Goal: Obtain resource: Obtain resource

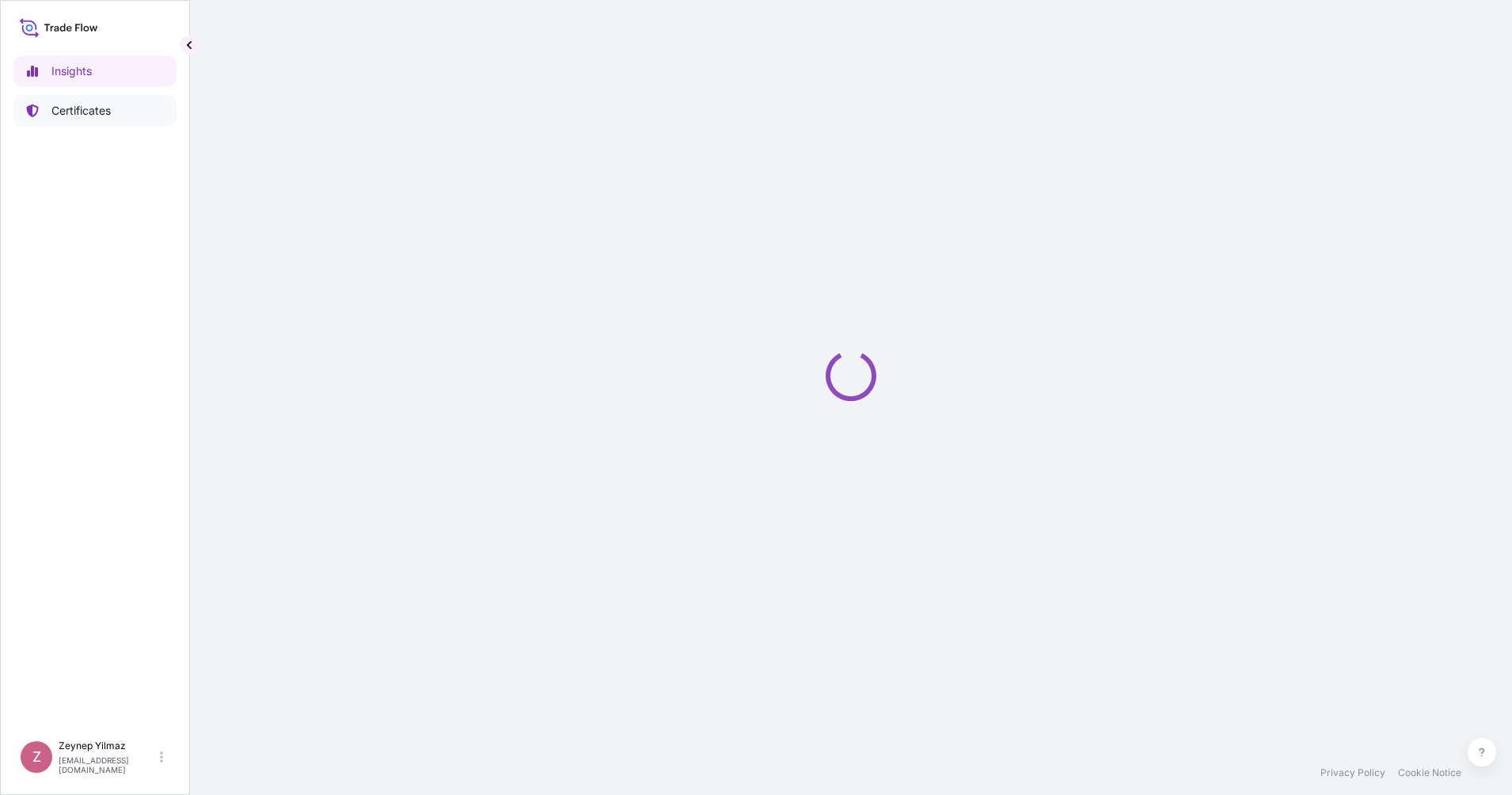
click at [93, 114] on p "Certificates" at bounding box center [81, 110] width 59 height 16
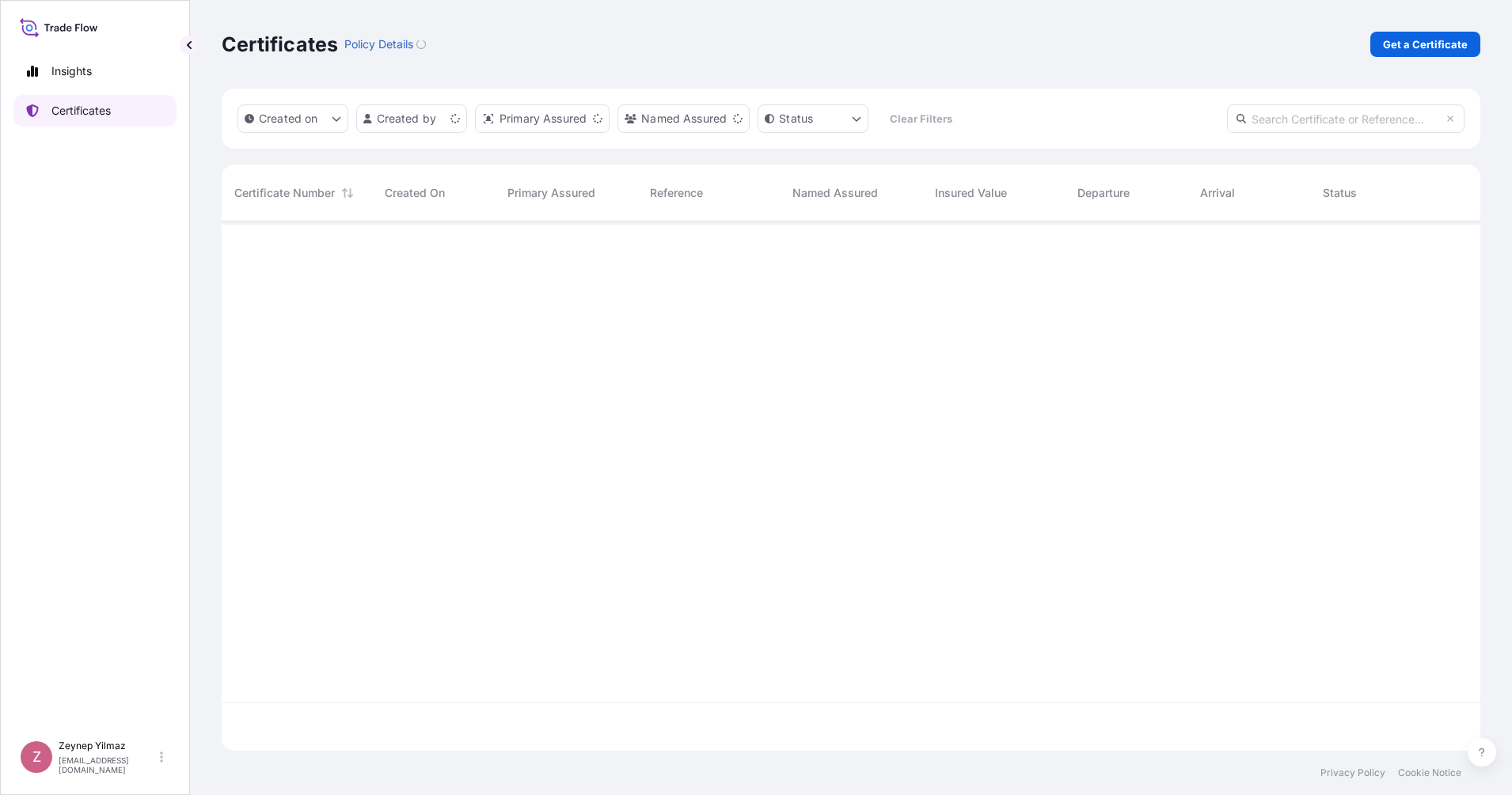
scroll to position [523, 1244]
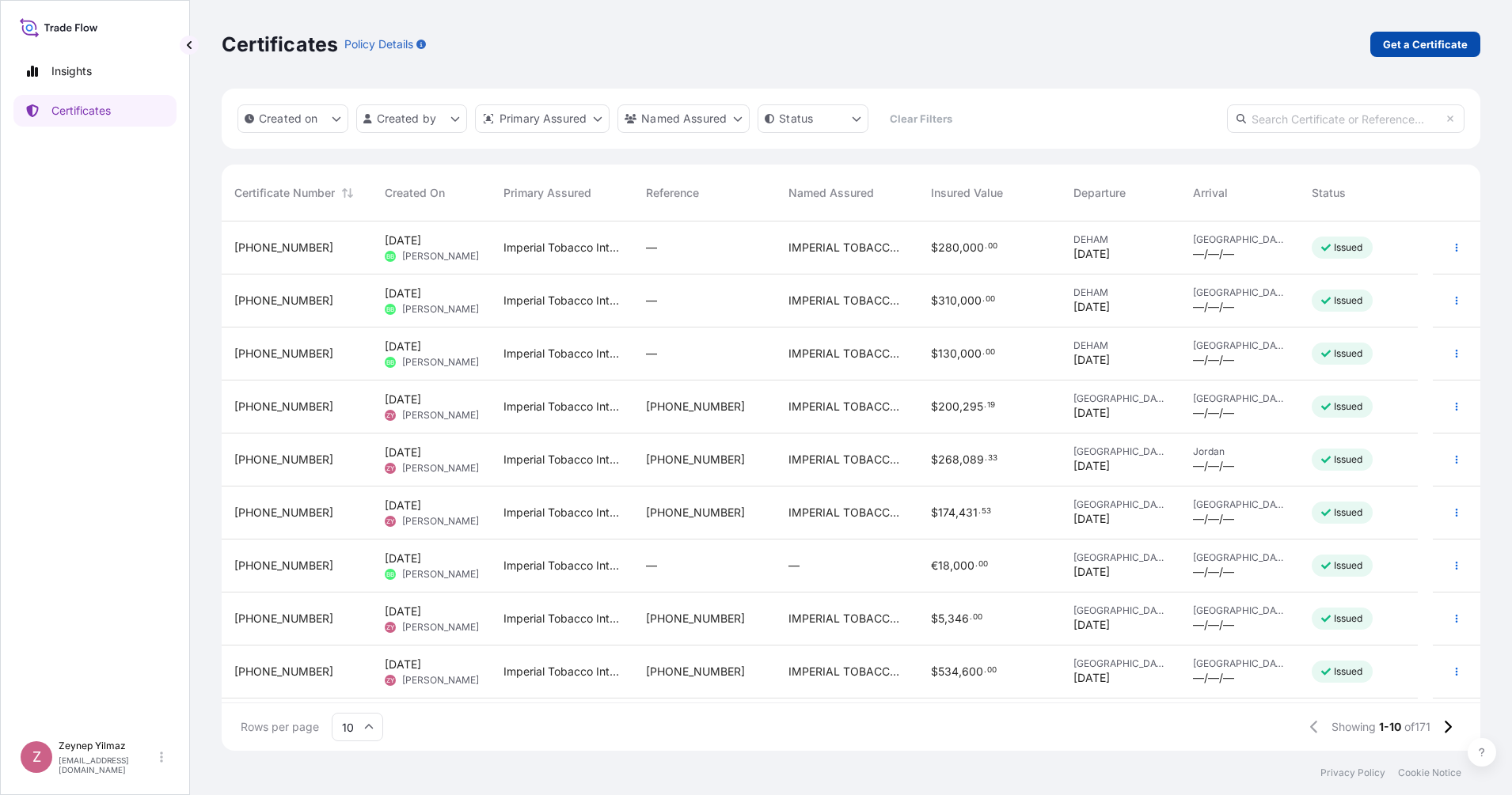
click at [1417, 39] on p "Get a Certificate" at bounding box center [1425, 43] width 85 height 16
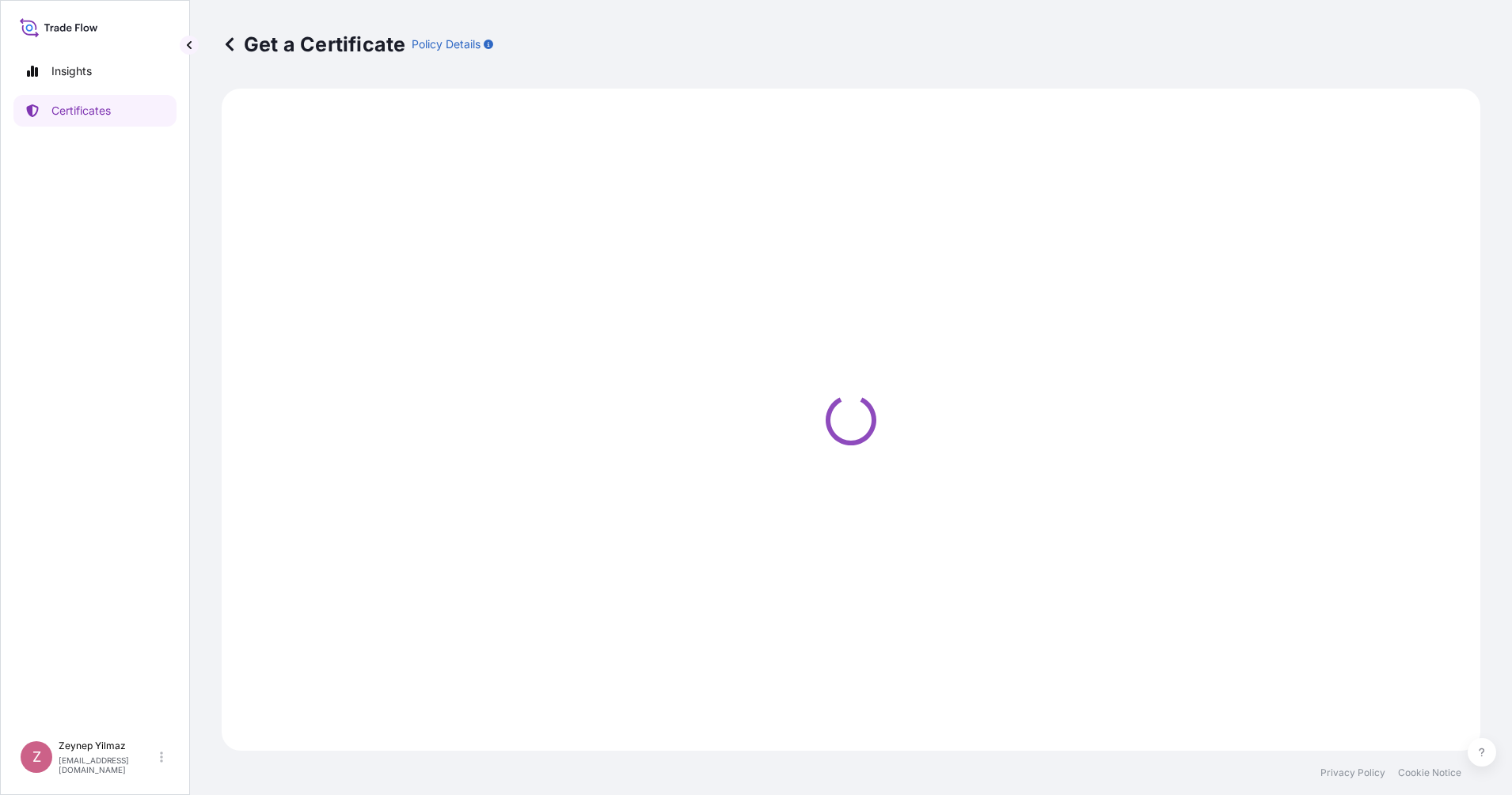
select select "Sea"
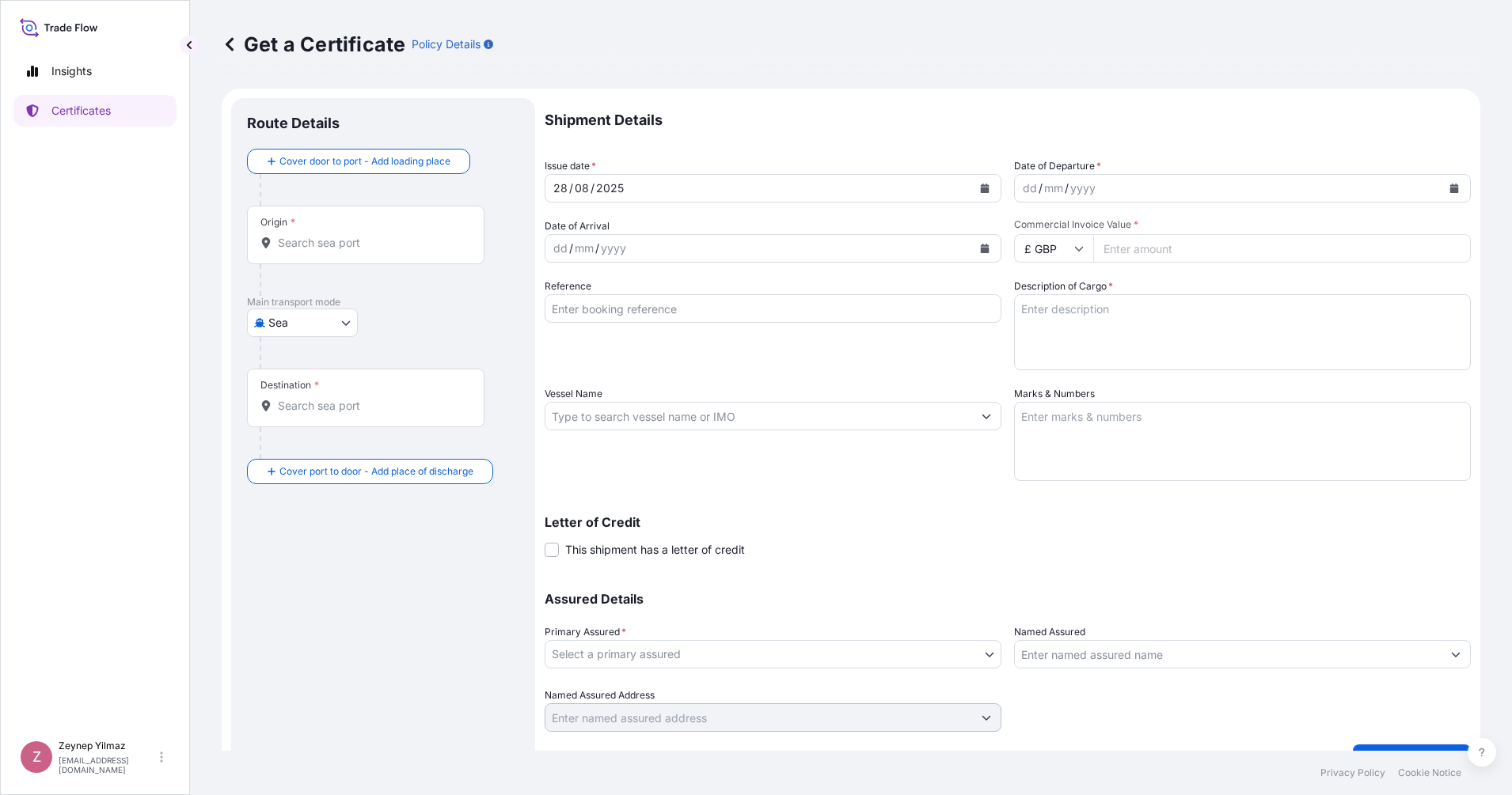
click at [323, 254] on div "Origin *" at bounding box center [365, 235] width 237 height 58
click at [323, 251] on input "Origin *" at bounding box center [371, 242] width 187 height 16
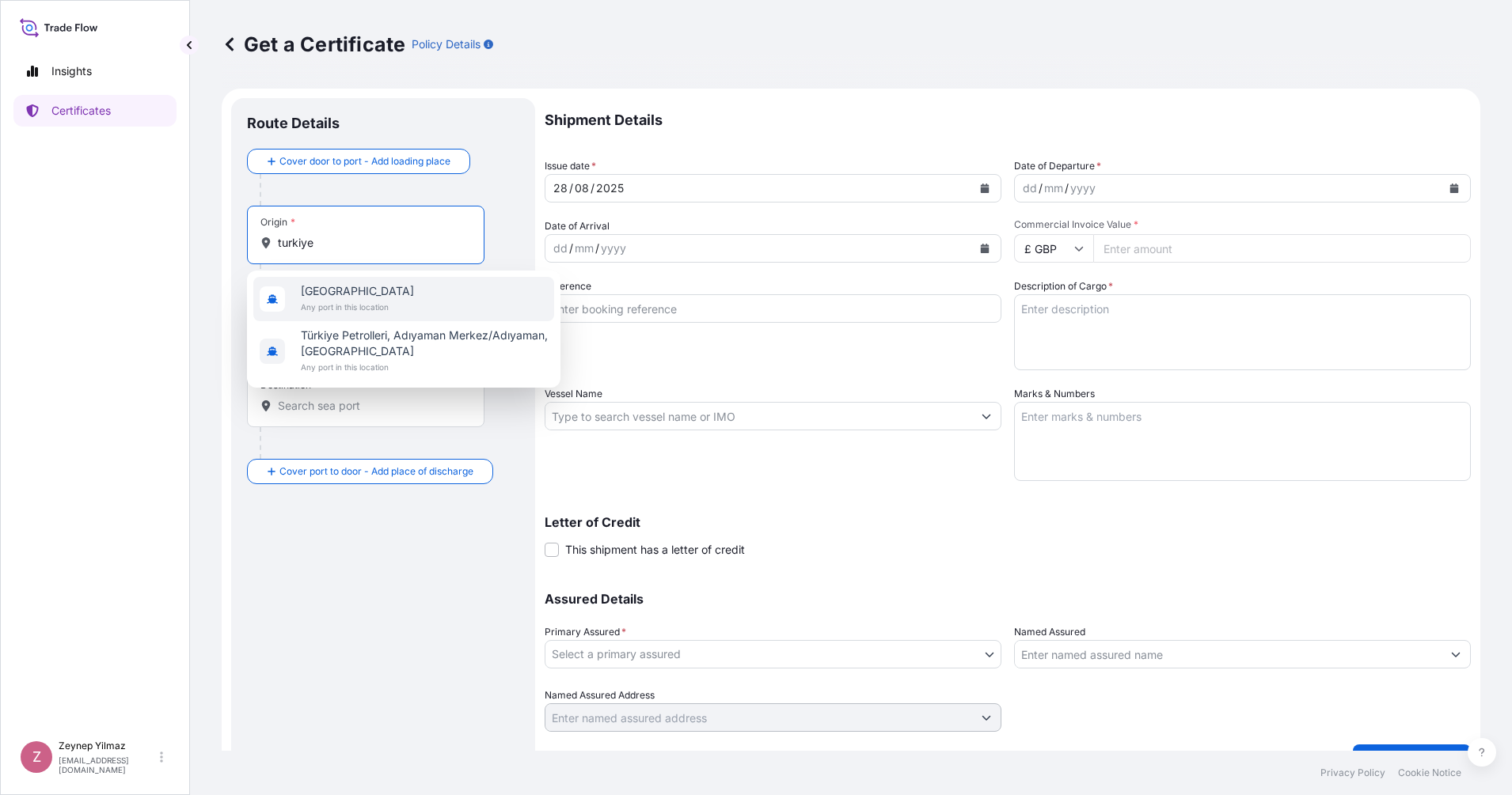
click at [347, 300] on span "Any port in this location" at bounding box center [357, 307] width 113 height 16
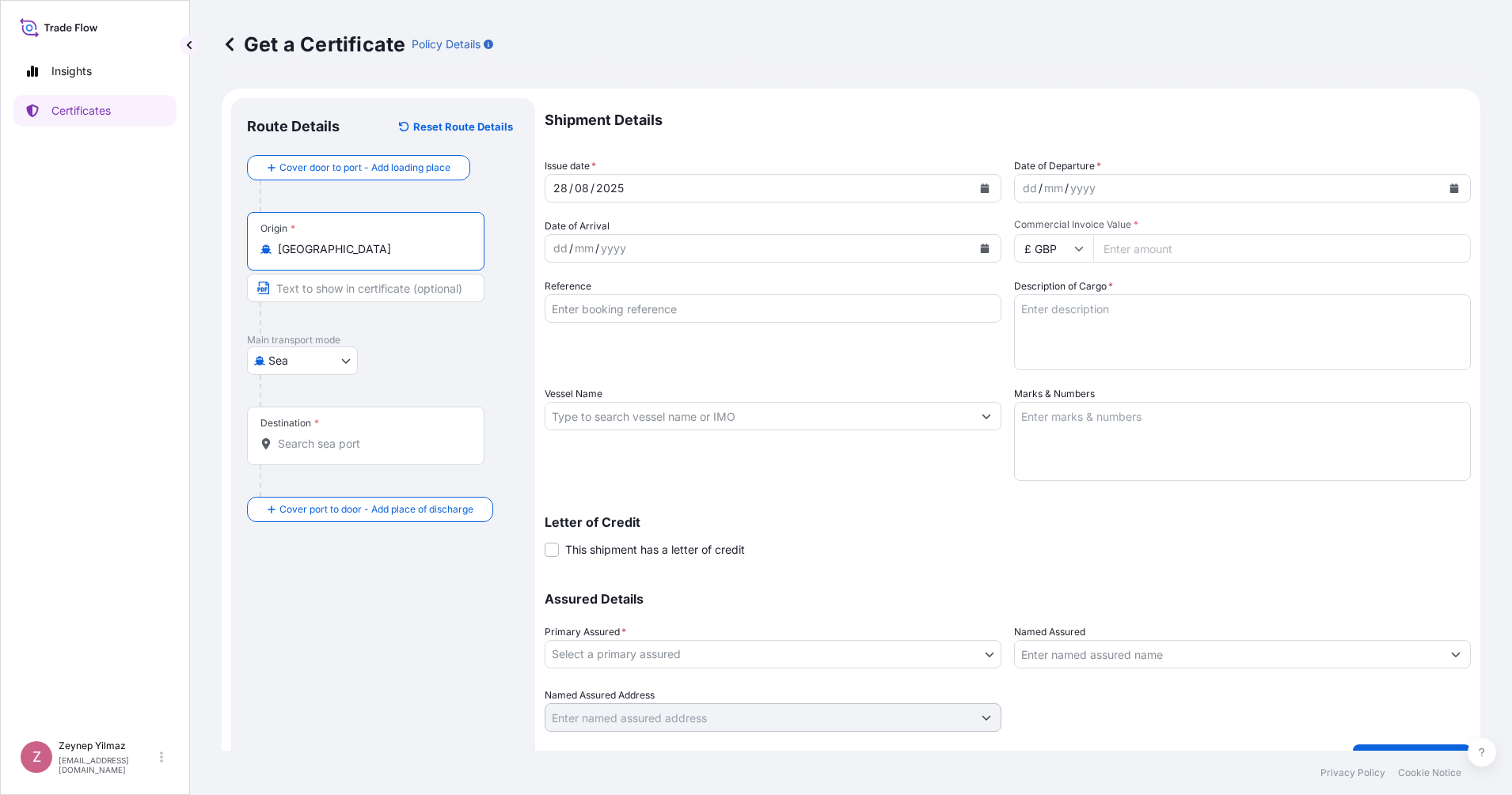
type input "[GEOGRAPHIC_DATA]"
click at [347, 366] on body "0 options available. 2 options available. Insights Certificates Z [PERSON_NAME]…" at bounding box center [756, 397] width 1512 height 795
click at [322, 404] on div "Air" at bounding box center [303, 402] width 99 height 29
select select "Air"
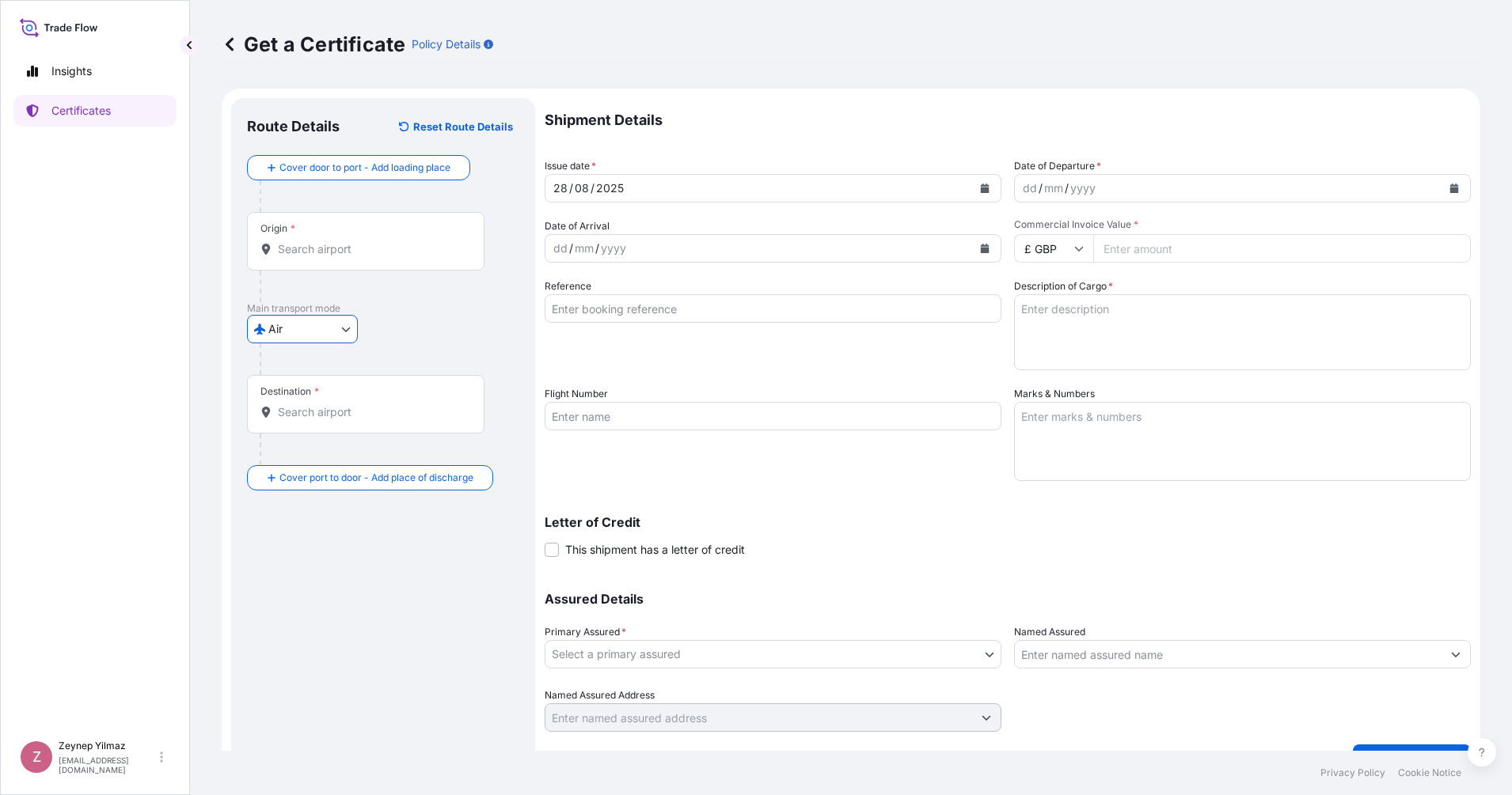
click at [353, 248] on input "Origin *" at bounding box center [371, 249] width 187 height 16
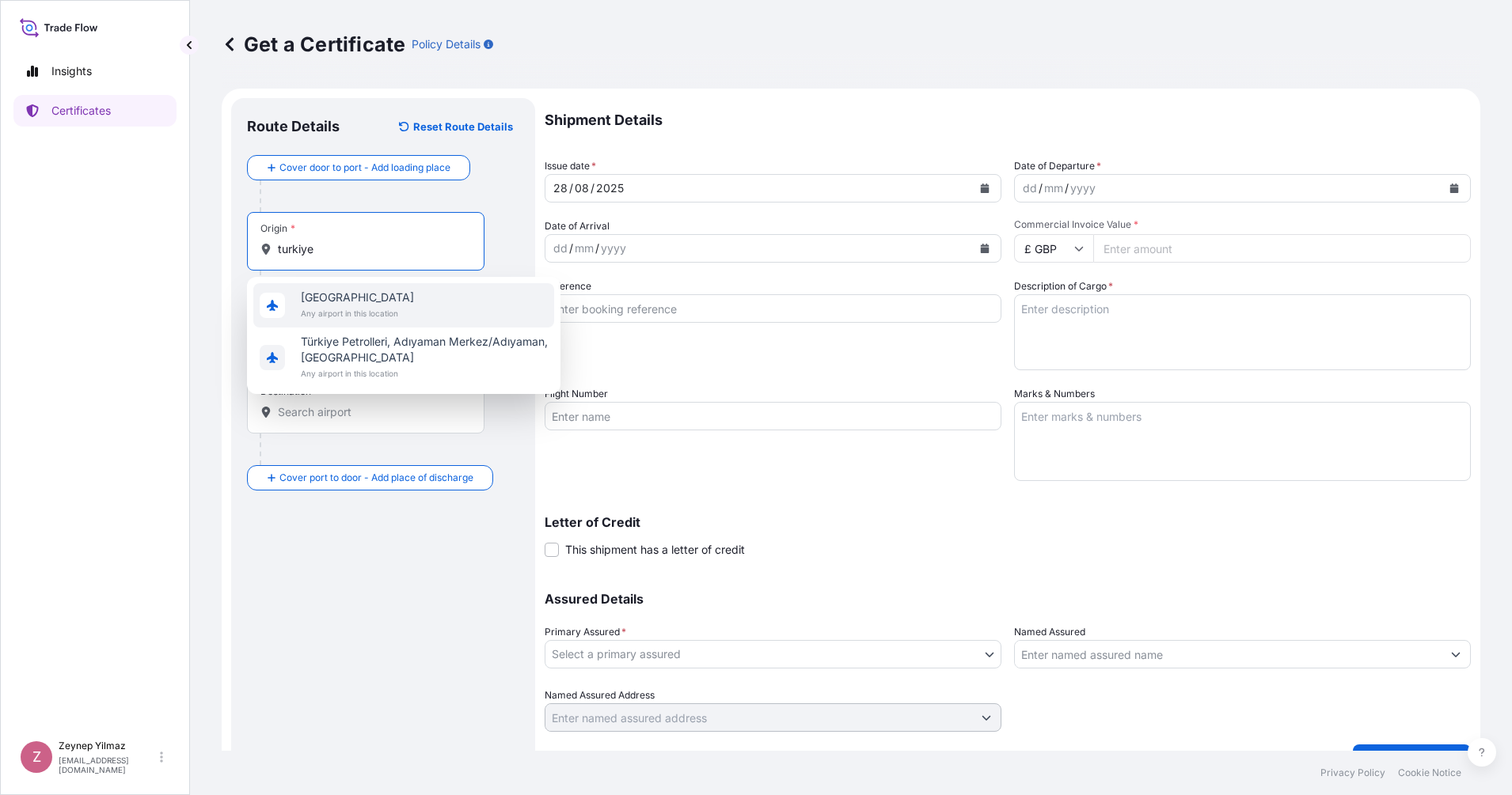
click at [322, 310] on span "Any airport in this location" at bounding box center [357, 313] width 113 height 16
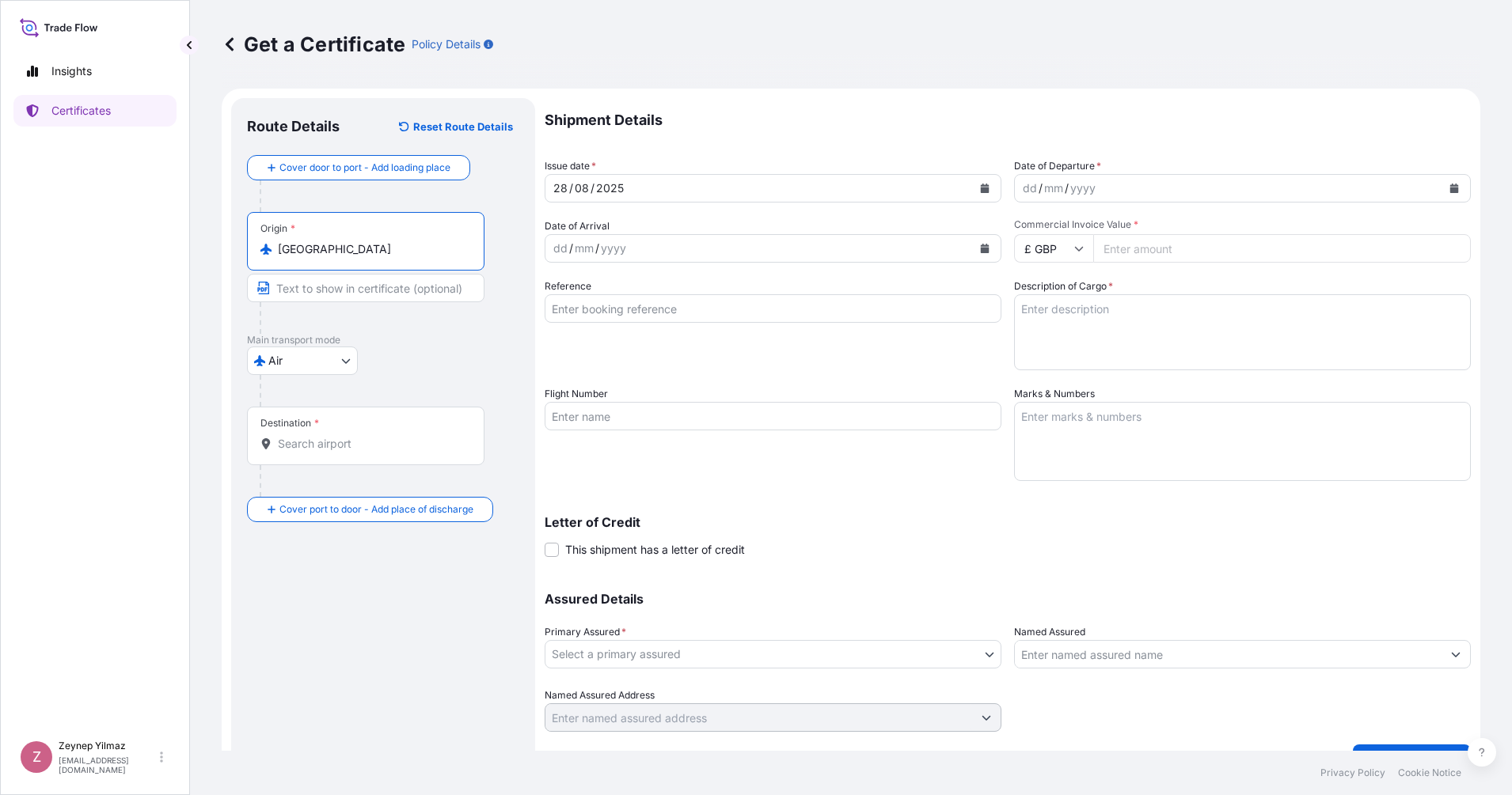
type input "[GEOGRAPHIC_DATA]"
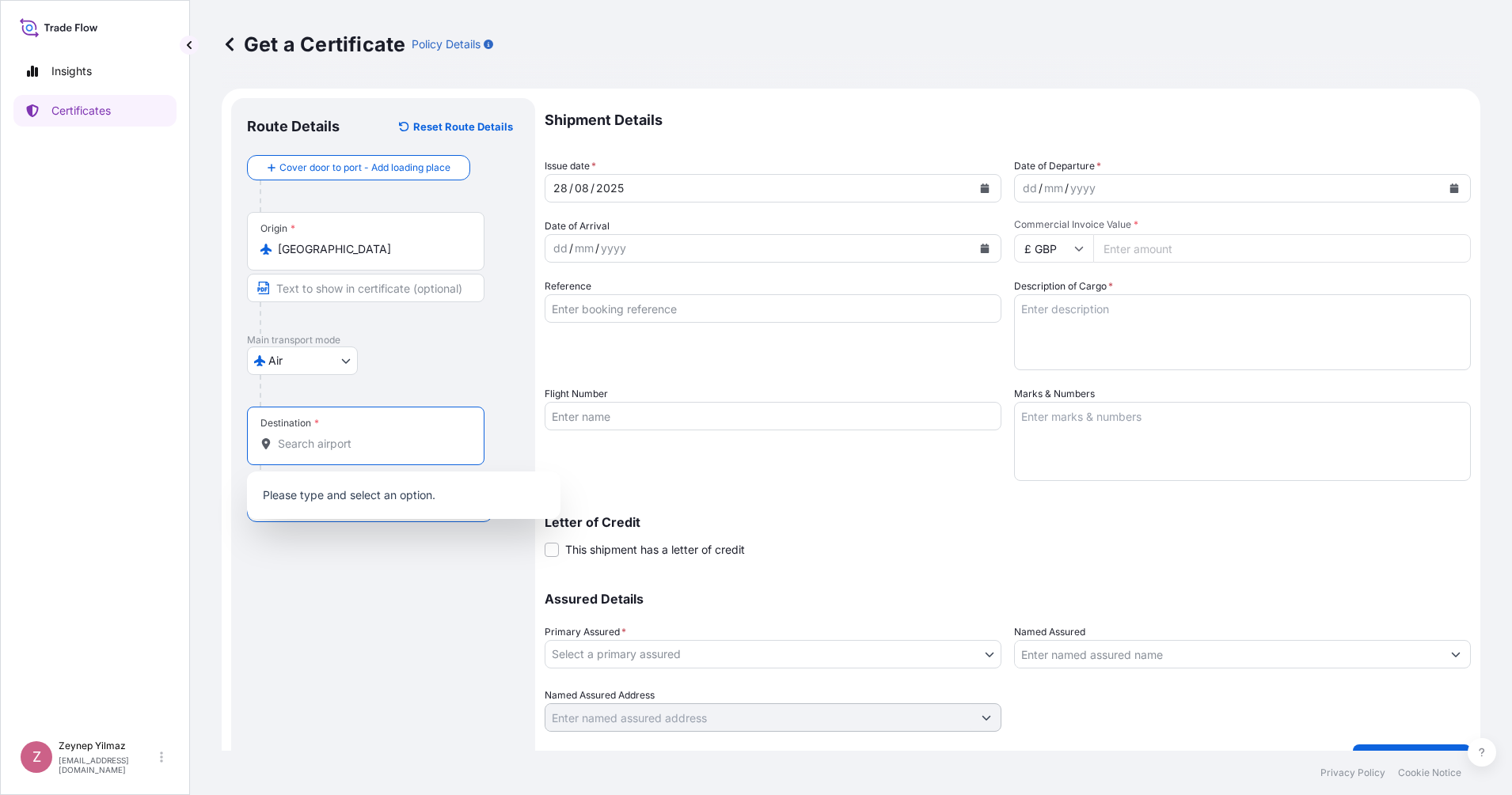
click at [329, 447] on input "Destination *" at bounding box center [371, 443] width 187 height 16
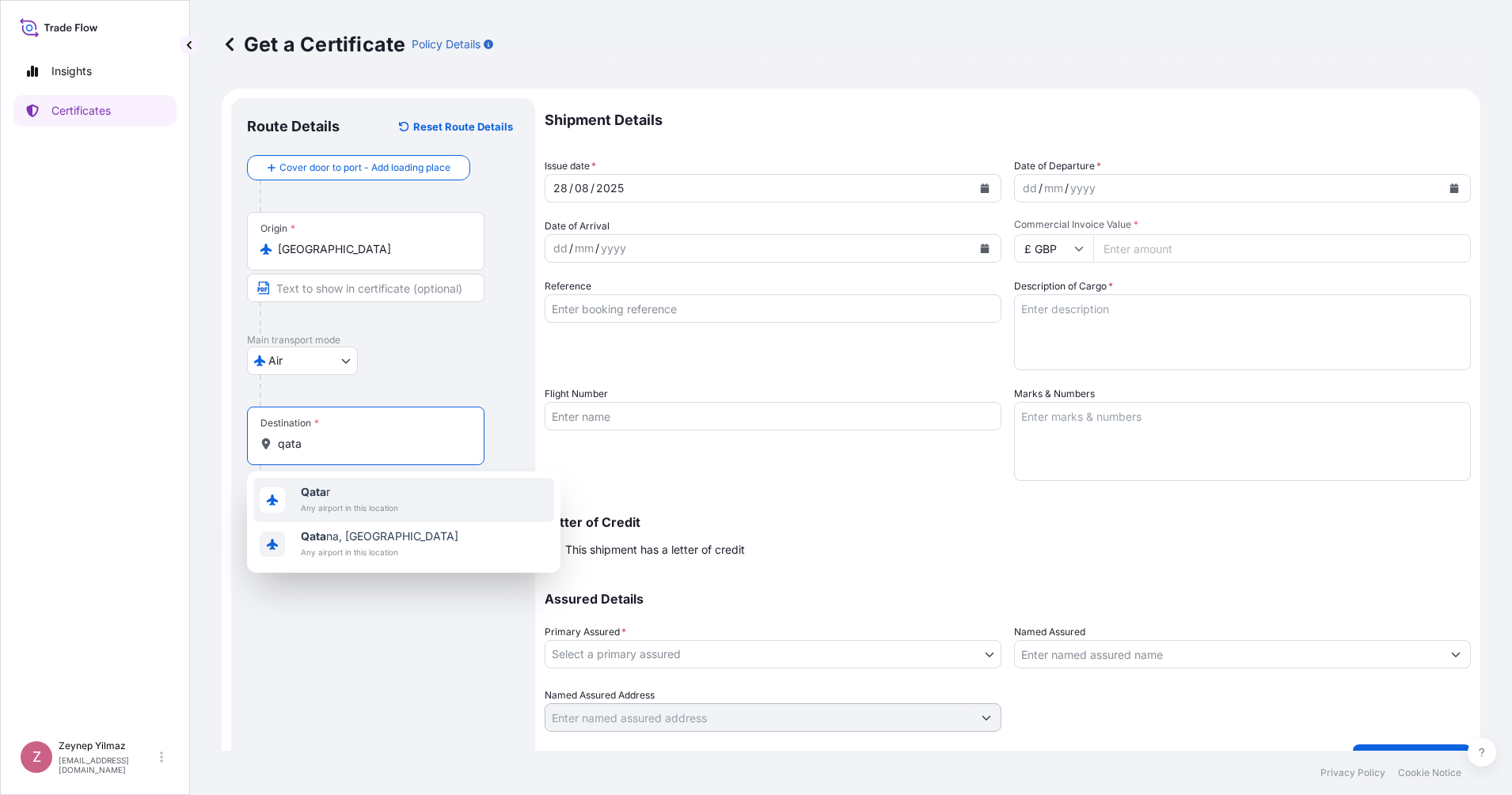
click at [332, 504] on span "Any airport in this location" at bounding box center [349, 507] width 98 height 16
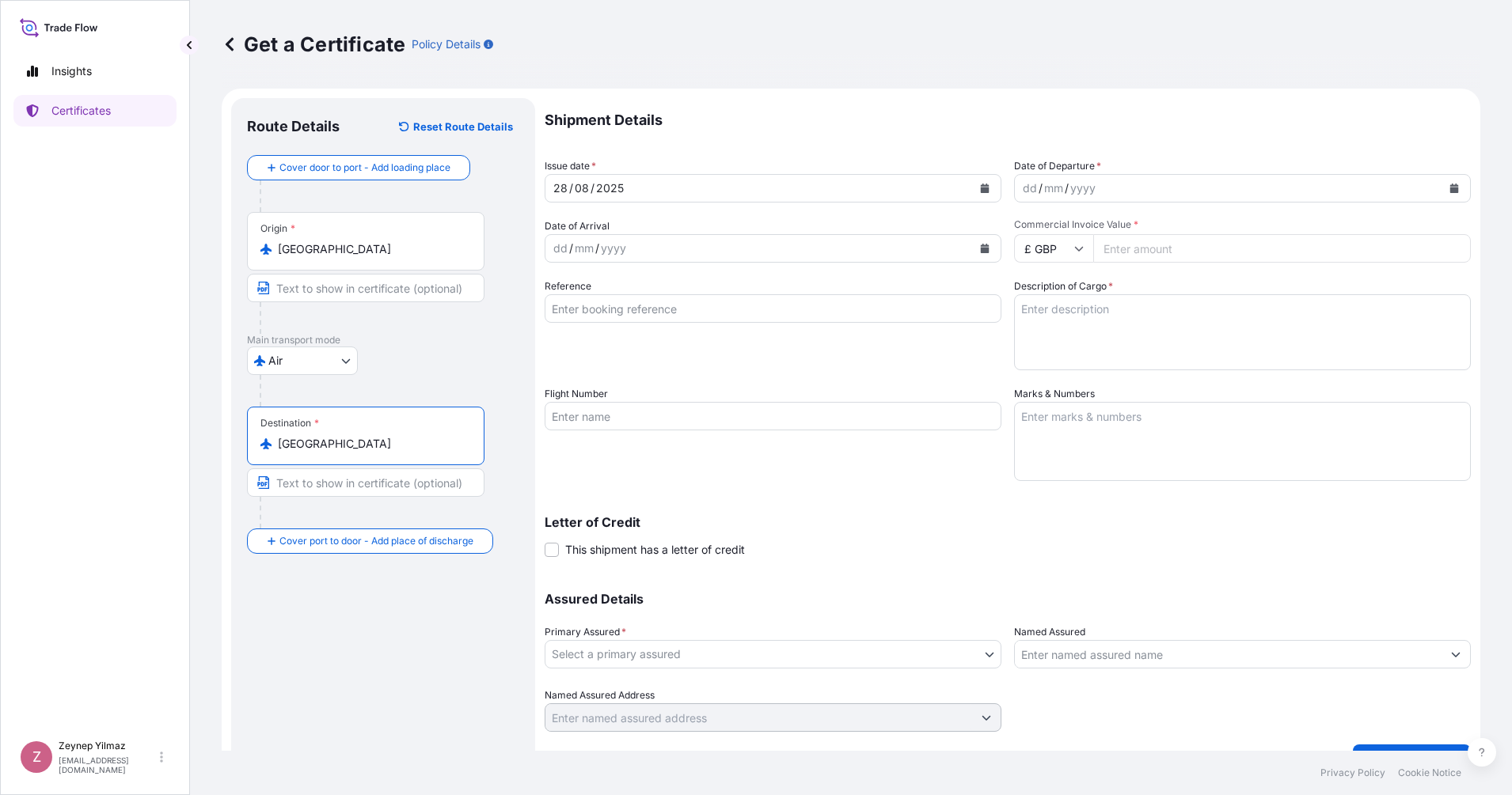
type input "[GEOGRAPHIC_DATA]"
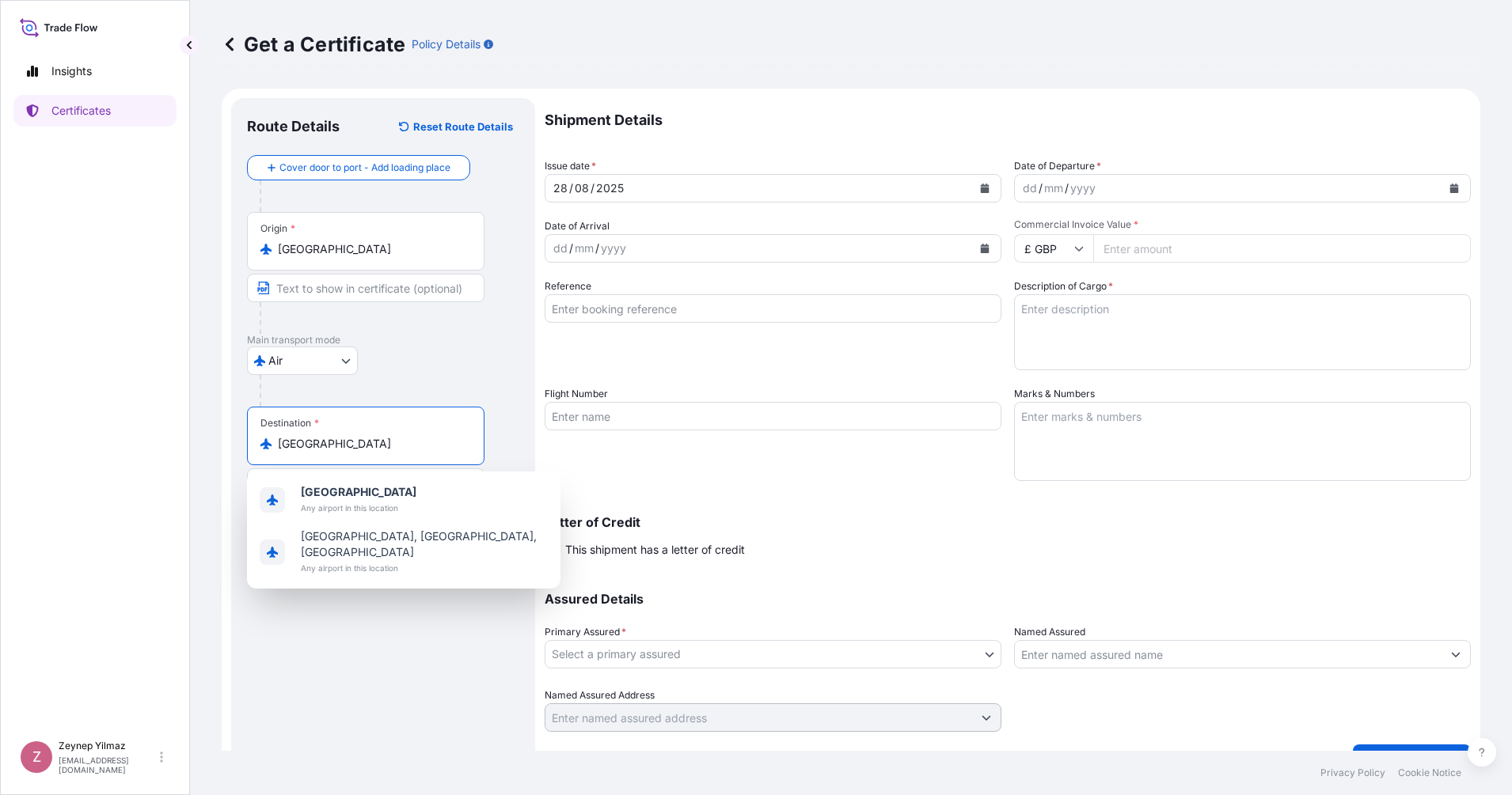
click at [1446, 192] on button "Calendar" at bounding box center [1454, 188] width 25 height 25
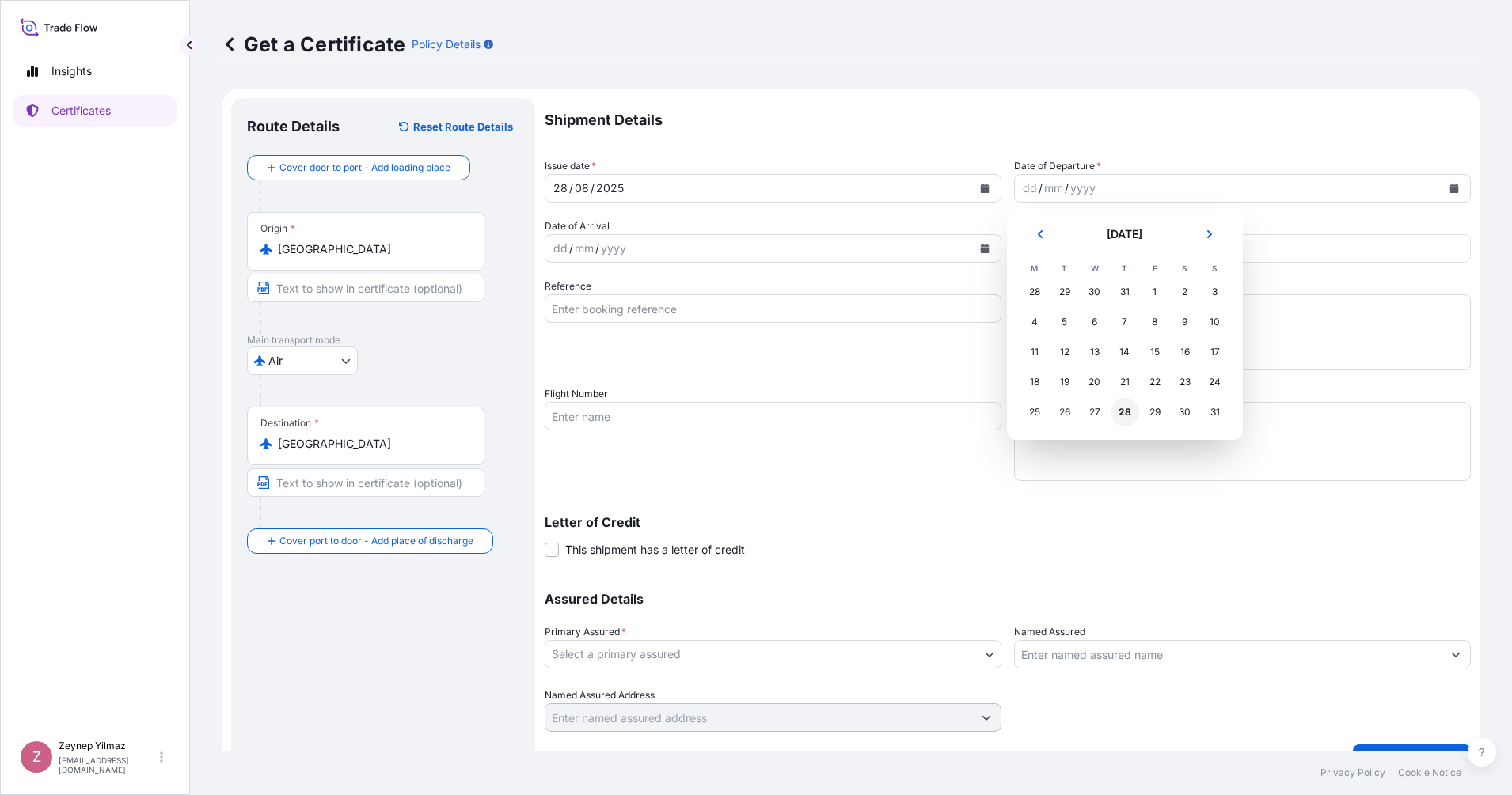
click at [1125, 409] on div "28" at bounding box center [1125, 412] width 29 height 29
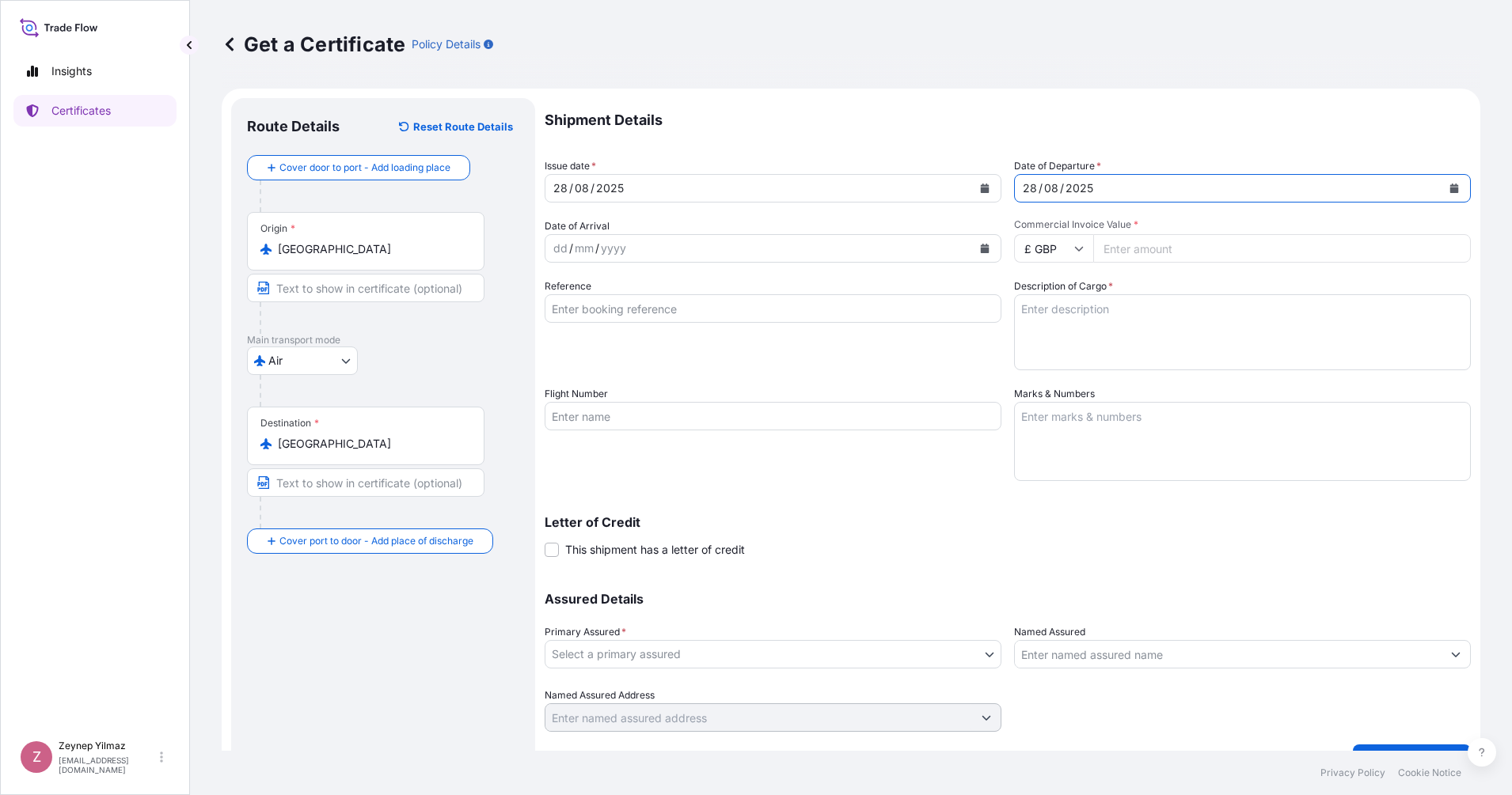
click at [1057, 261] on div "Shipment Details Issue date * [DATE] Date of Departure * [DATE] Date of Arrival…" at bounding box center [1007, 415] width 926 height 633
drag, startPoint x: 1057, startPoint y: 261, endPoint x: 1054, endPoint y: 254, distance: 7.6
click at [1054, 254] on input "£ GBP" at bounding box center [1053, 248] width 79 height 29
click at [1037, 373] on div "$ USD" at bounding box center [1046, 359] width 66 height 30
type input "$ USD"
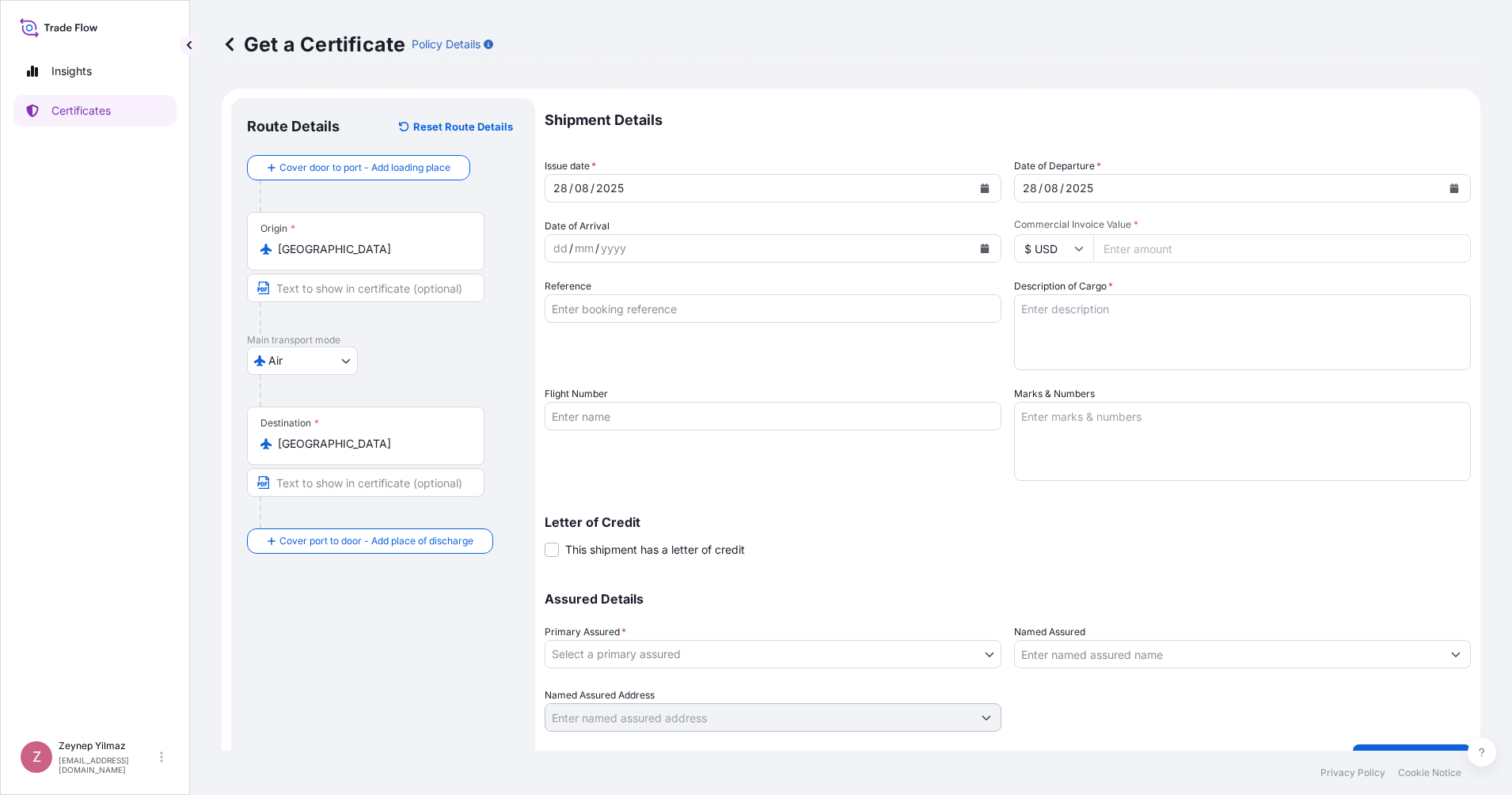
click at [1120, 249] on input "Commercial Invoice Value *" at bounding box center [1282, 248] width 378 height 29
type input "88952.29"
click at [597, 309] on input "Reference" at bounding box center [772, 308] width 456 height 29
paste input "[PHONE_NUMBER]"
type input "[PHONE_NUMBER]"
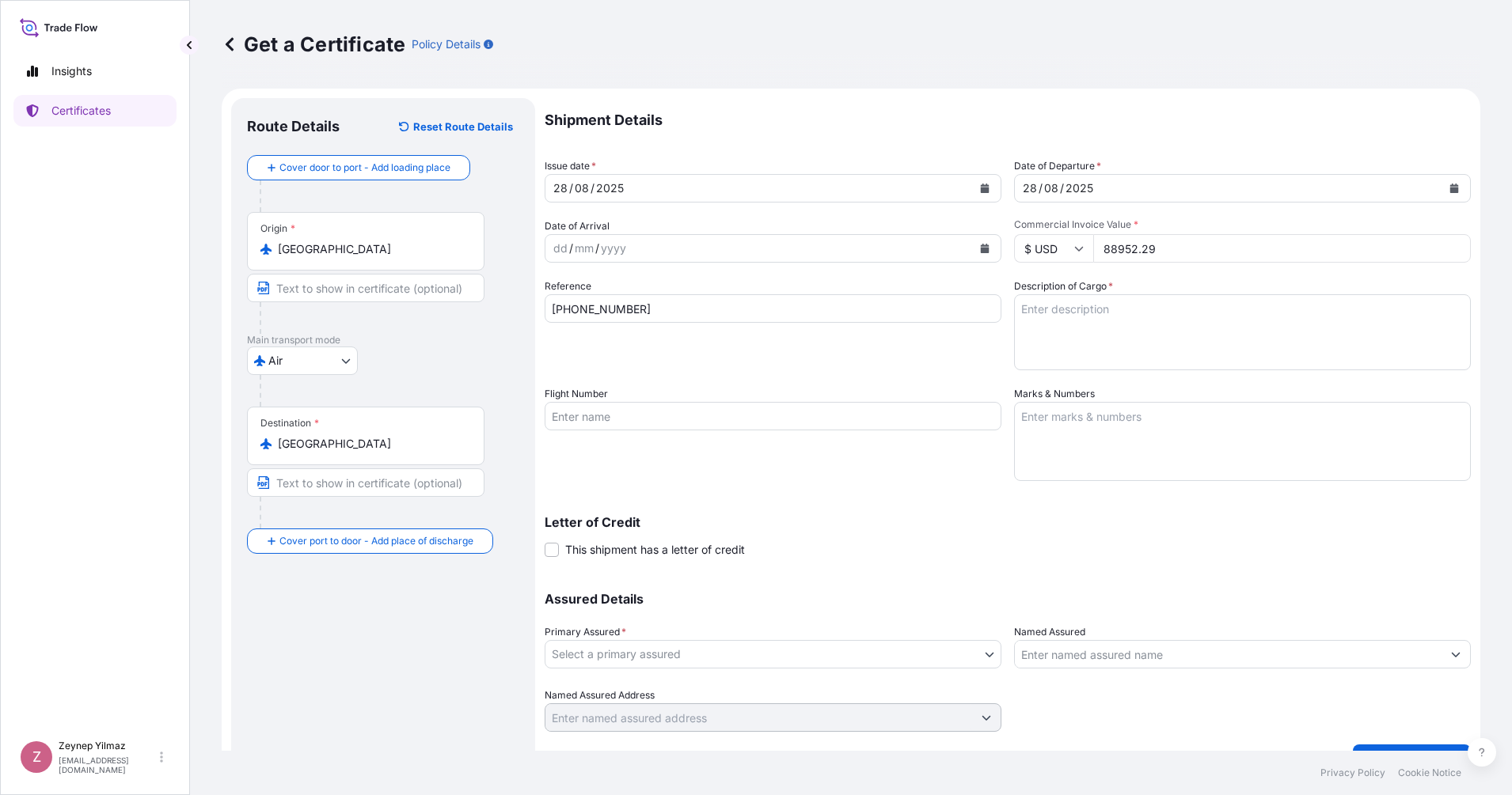
click at [554, 353] on div "Reference [PHONE_NUMBER]" at bounding box center [772, 324] width 456 height 92
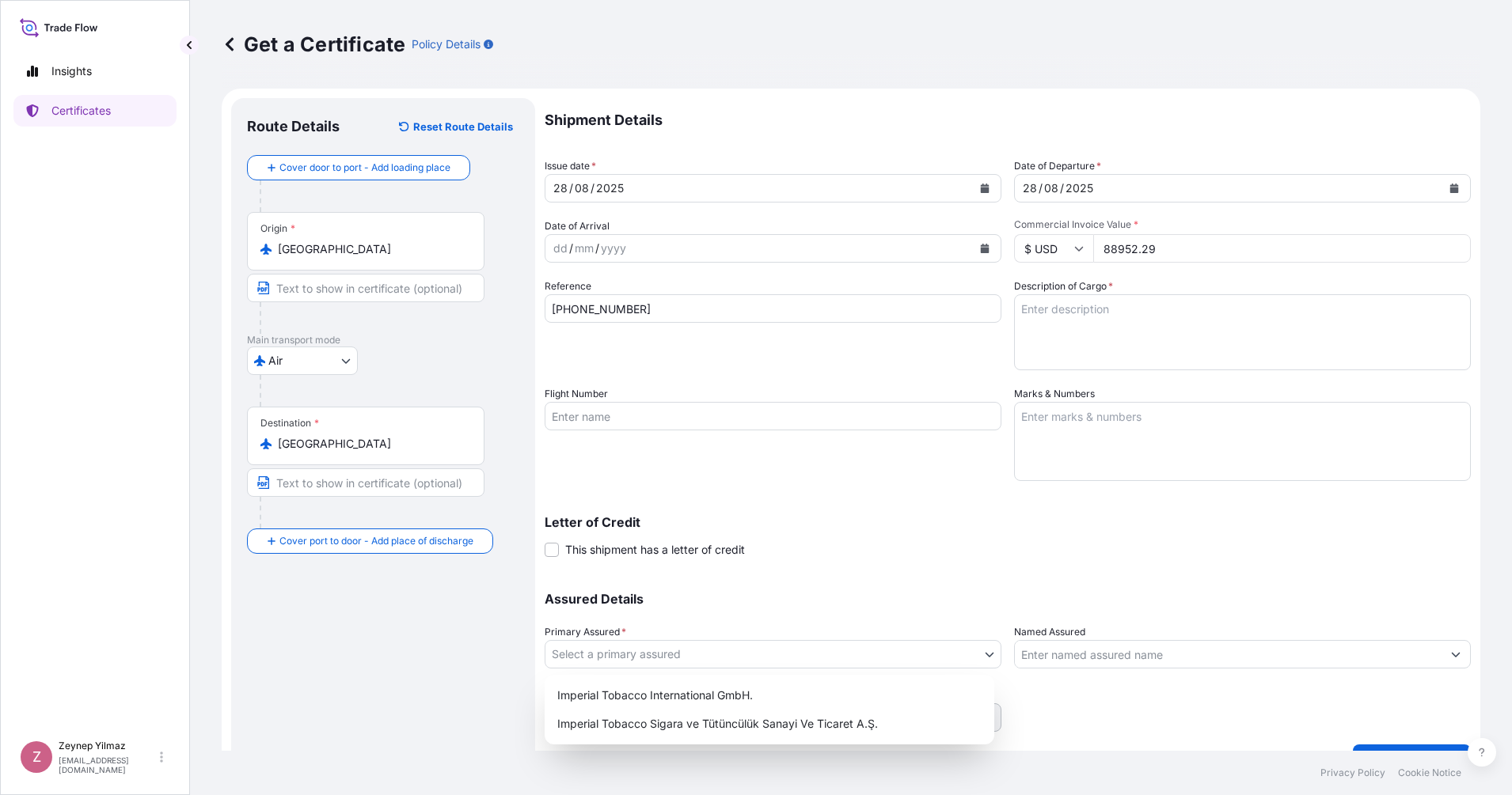
click at [749, 646] on body "Insights Certificates Z [PERSON_NAME] [EMAIL_ADDRESS][DOMAIN_NAME] Get a Certif…" at bounding box center [756, 397] width 1512 height 795
click at [668, 693] on div "Imperial Tobacco International GmbH." at bounding box center [769, 695] width 437 height 29
select select "31693"
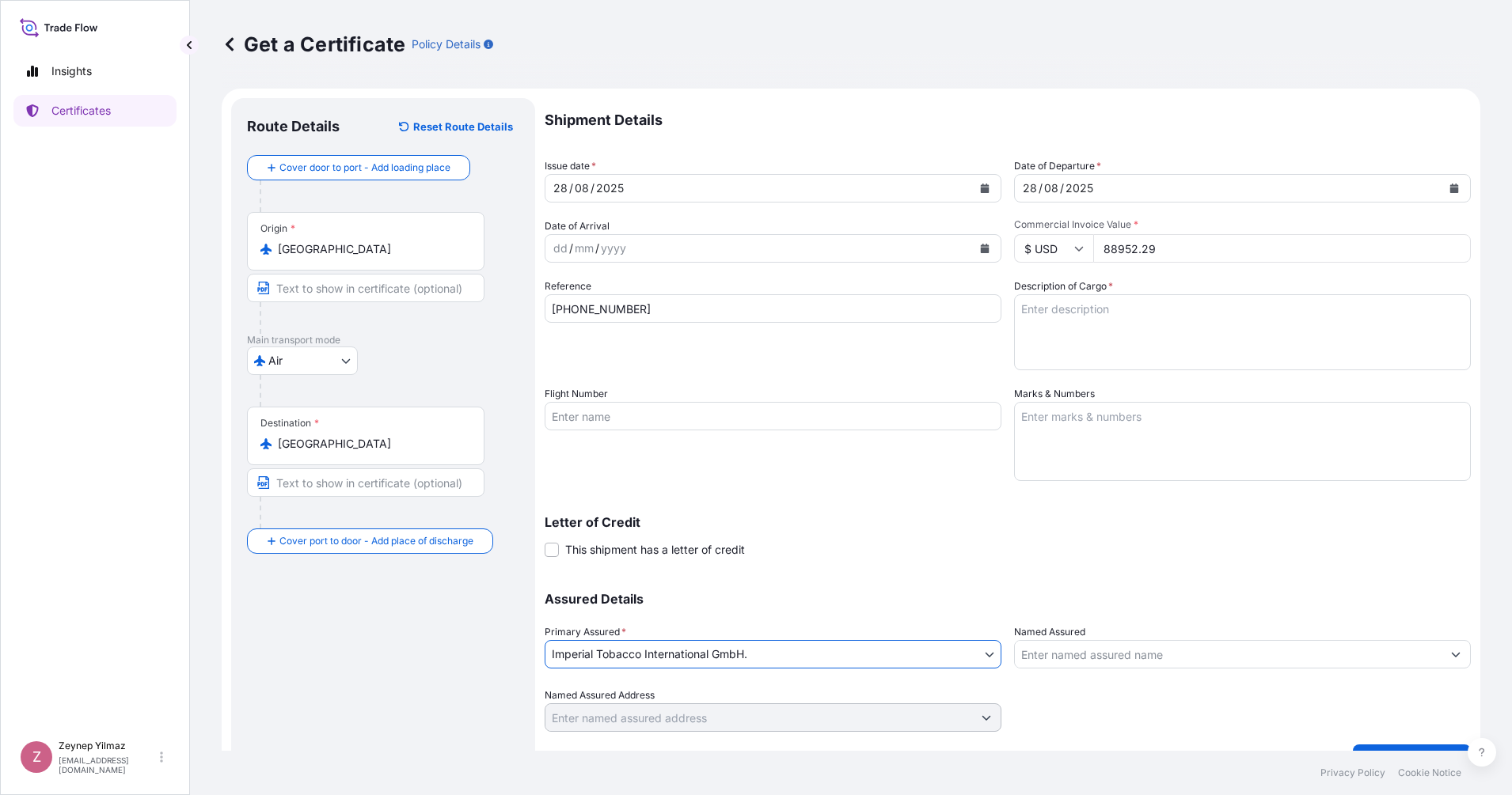
click at [1083, 662] on input "Named Assured" at bounding box center [1228, 654] width 427 height 29
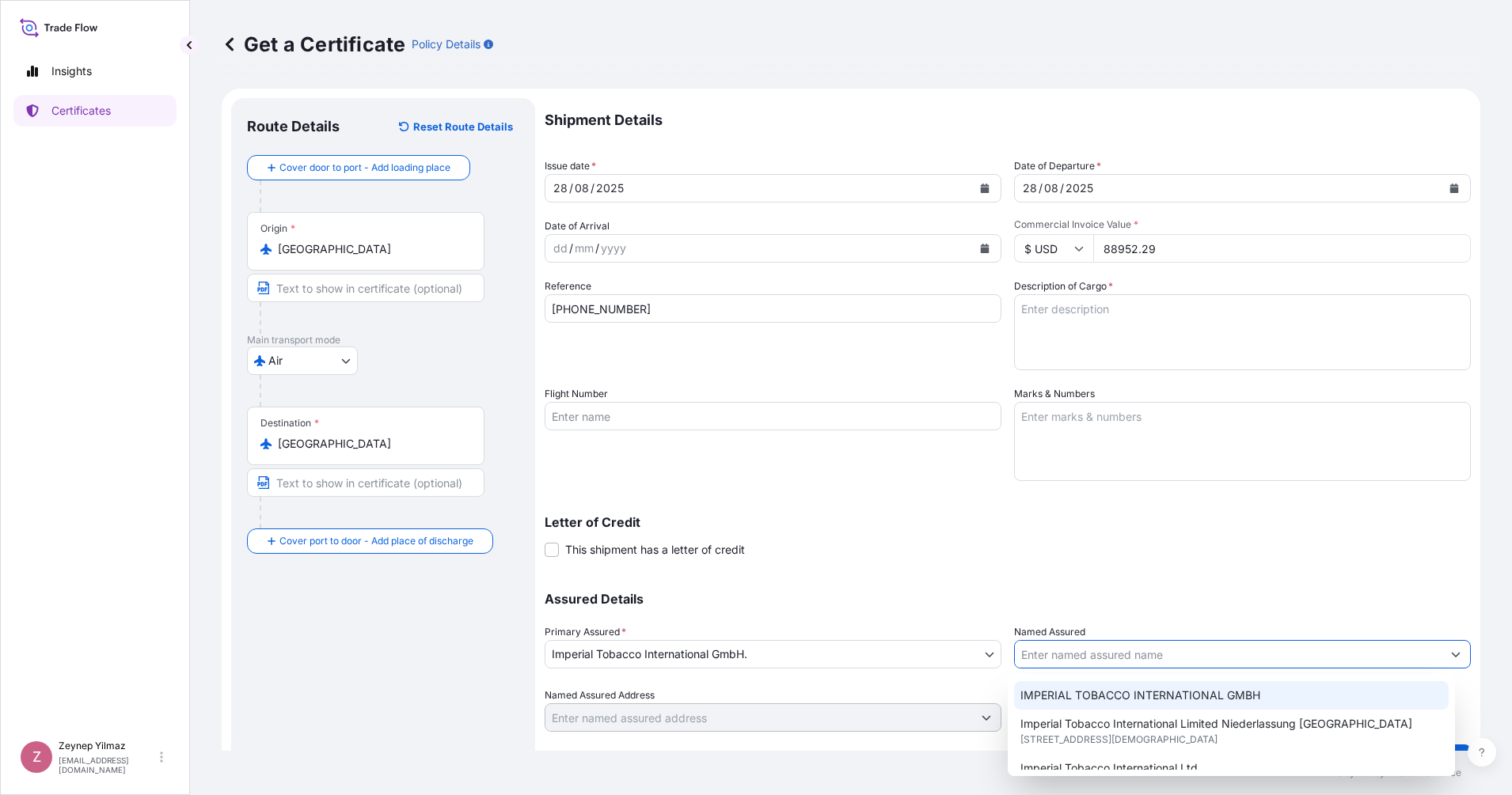
click at [1057, 696] on span "IMPERIAL TOBACCO INTERNATIONAL GMBH" at bounding box center [1140, 695] width 240 height 16
type input "IMPERIAL TOBACCO INTERNATIONAL GMBH"
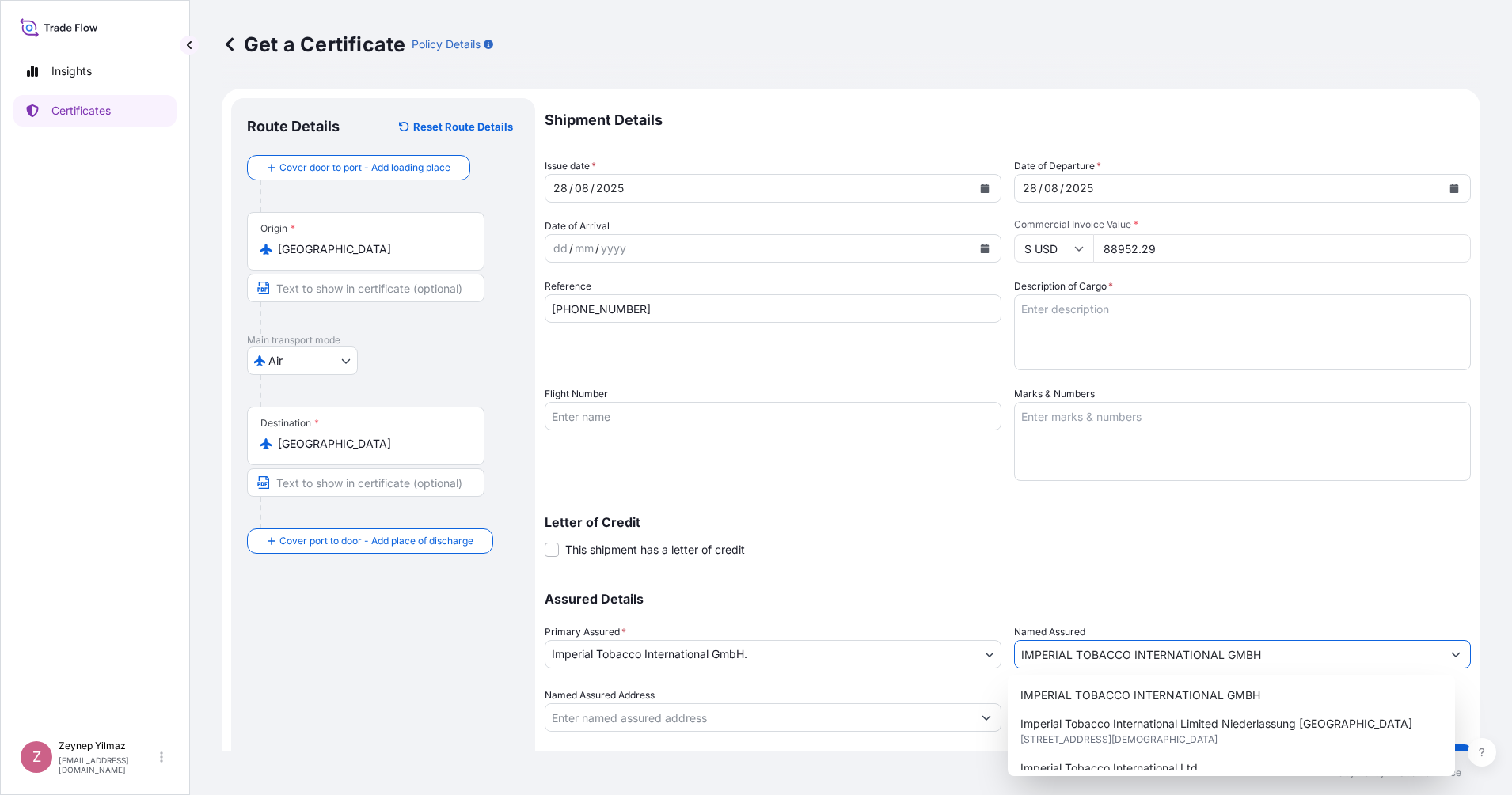
click at [900, 562] on div "Shipment Details Issue date * [DATE] Date of Departure * [DATE] Date of Arrival…" at bounding box center [1007, 415] width 926 height 633
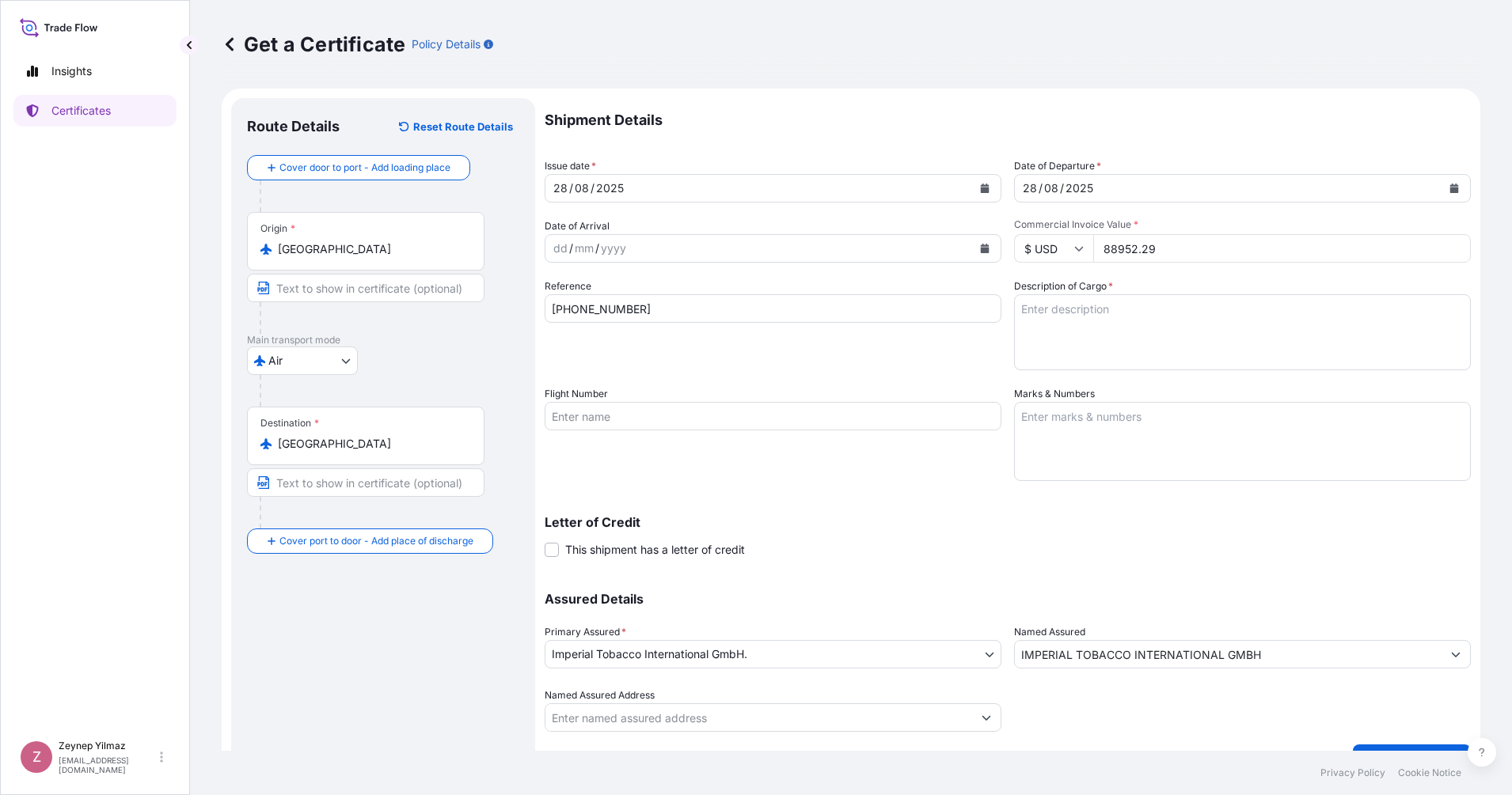
click at [1151, 322] on textarea "Description of Cargo *" at bounding box center [1242, 332] width 456 height 76
paste textarea "592 CASES OF CIGARETTES MARKED: 1001229997/1306-1897 QATAR AIRWAYS QDFPO-033576…"
drag, startPoint x: 1031, startPoint y: 309, endPoint x: 987, endPoint y: 305, distance: 44.2
click at [987, 305] on div "Shipment Details Issue date * [DATE] Date of Departure * [DATE] Date of Arrival…" at bounding box center [1007, 415] width 926 height 633
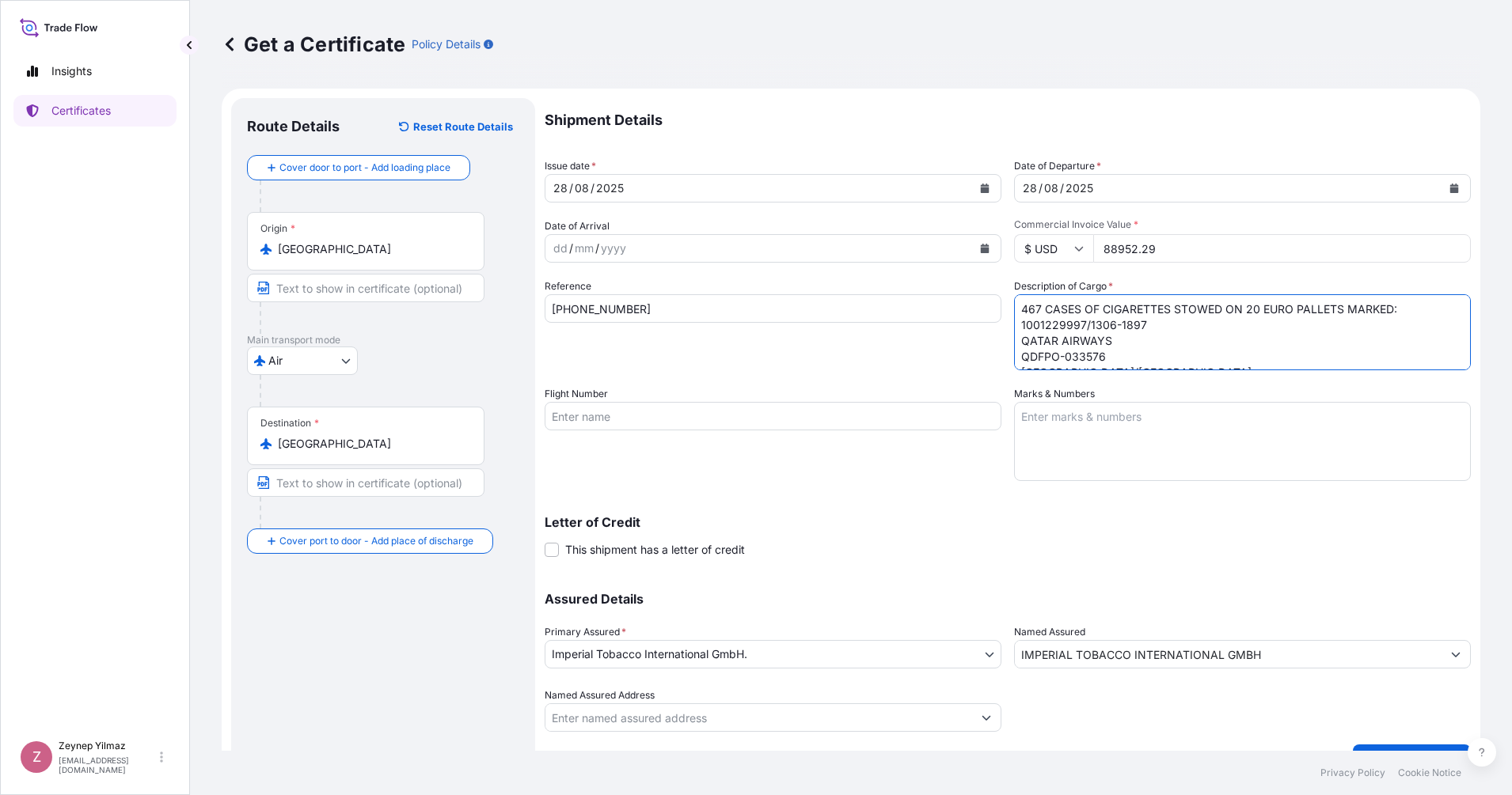
drag, startPoint x: 1139, startPoint y: 324, endPoint x: 1047, endPoint y: 325, distance: 92.0
click at [1047, 325] on textarea "467 CASES OF CIGARETTES STOWED ON 20 EURO PALLETS MARKED: 1001229997/1306-1897 …" at bounding box center [1242, 332] width 456 height 76
type textarea "467 CASES OF CIGARETTES STOWED ON 20 EURO PALLETS MARKED: 1001230657/1-467 QATA…"
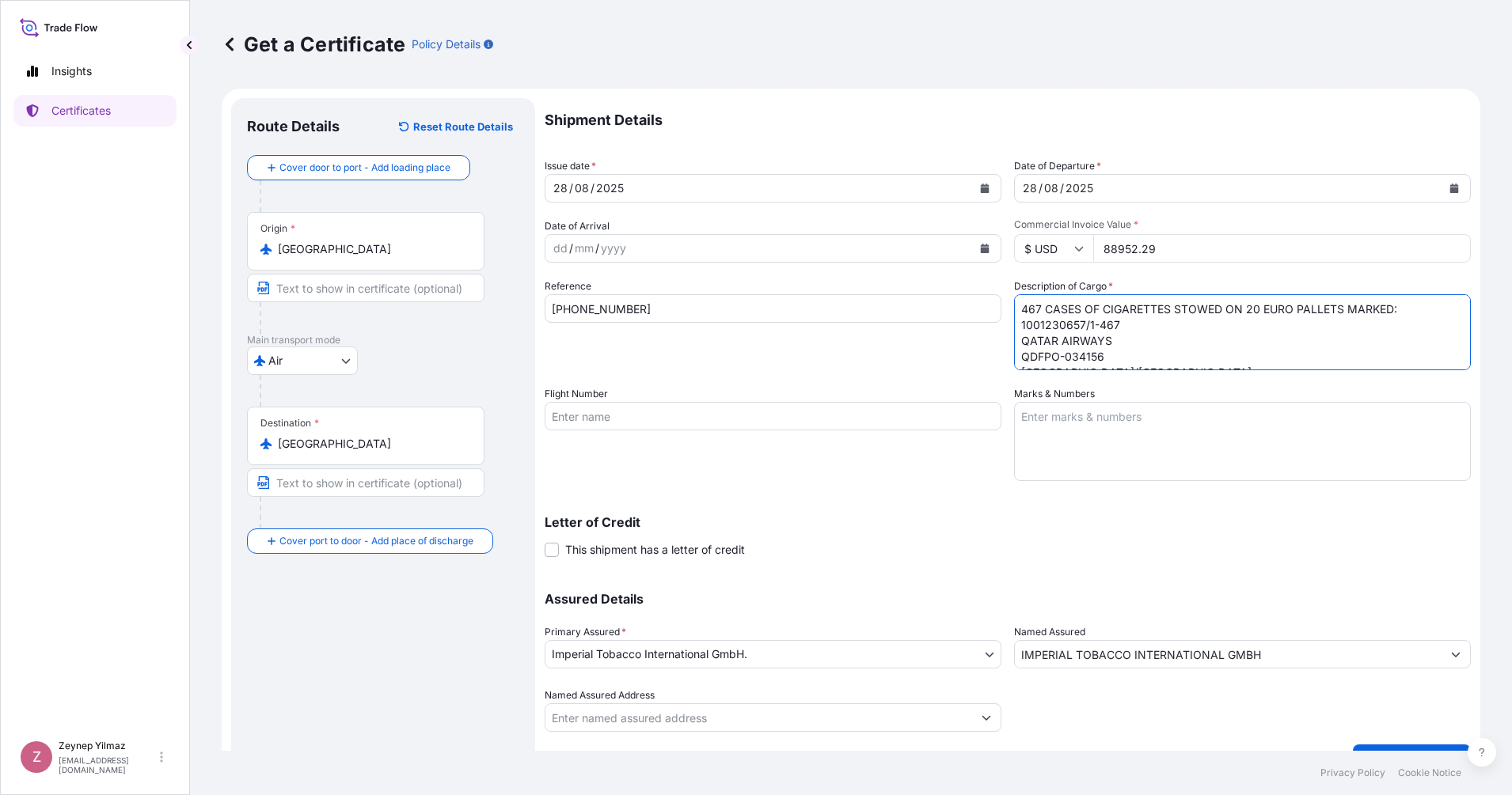
drag, startPoint x: 1031, startPoint y: 306, endPoint x: 1290, endPoint y: 308, distance: 259.0
click at [1299, 307] on textarea "467 CASES OF CIGARETTES STOWED ON 20 EURO PALLETS MARKED: 1001230657/1-467 QATA…" at bounding box center [1242, 332] width 456 height 76
click at [1128, 331] on textarea "467 CASES OF CIGARETTES STOWED ON 20 EURO PALLETS MARKED: 1001230657/1-467 QATA…" at bounding box center [1242, 332] width 456 height 76
click at [978, 355] on div "Reference [PHONE_NUMBER]" at bounding box center [772, 324] width 456 height 92
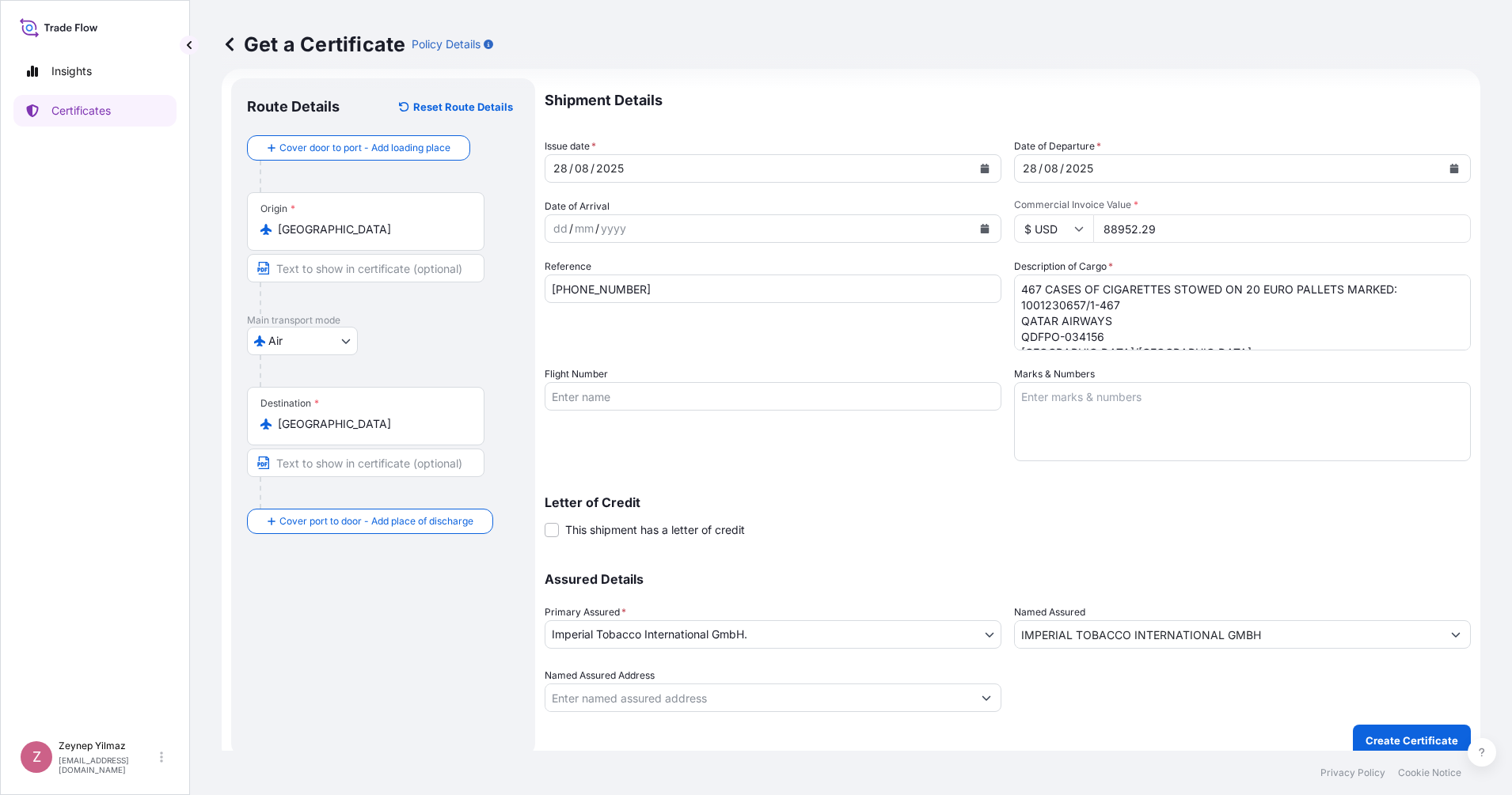
scroll to position [34, 0]
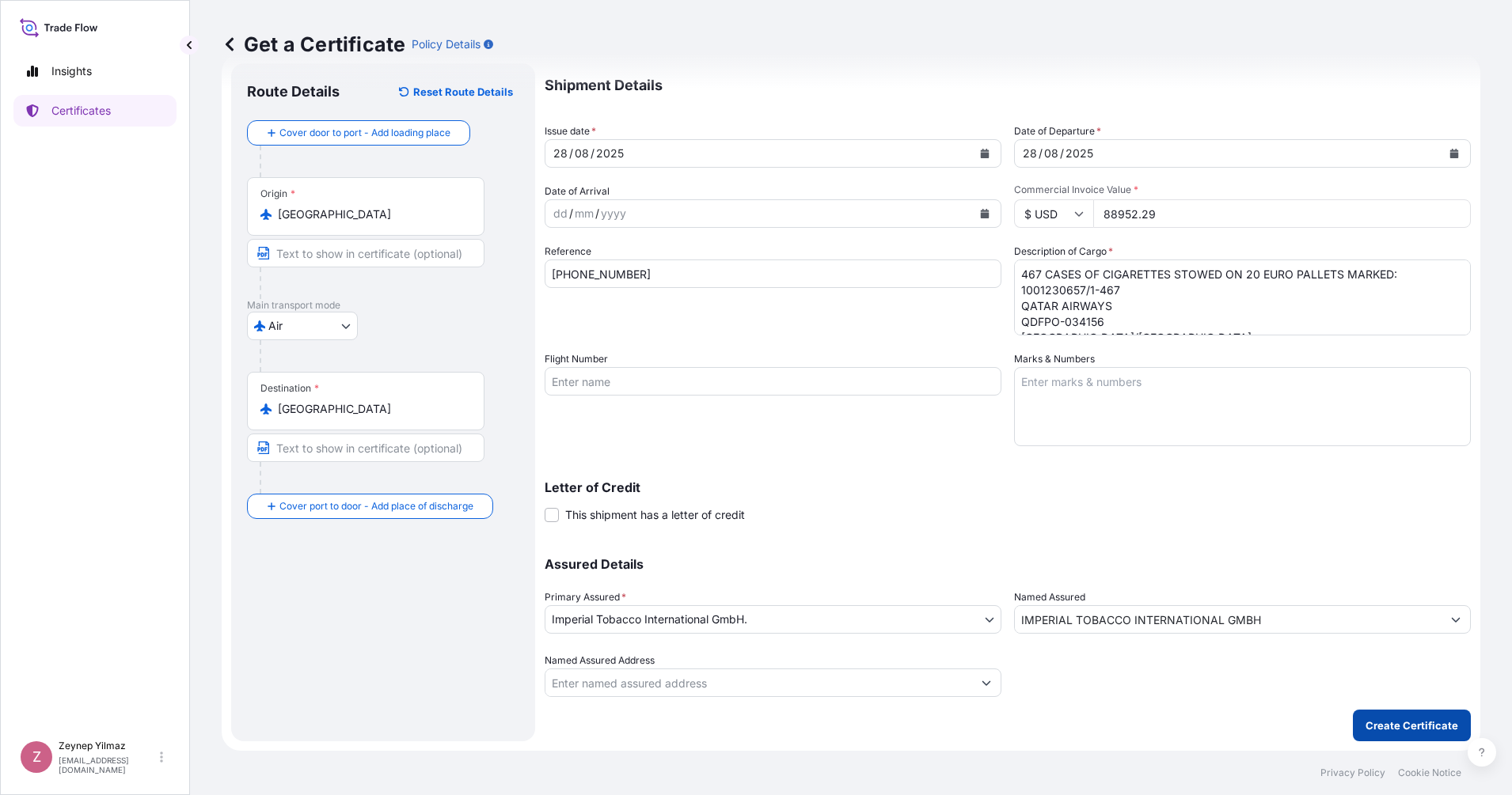
click at [1365, 720] on p "Create Certificate" at bounding box center [1411, 725] width 93 height 16
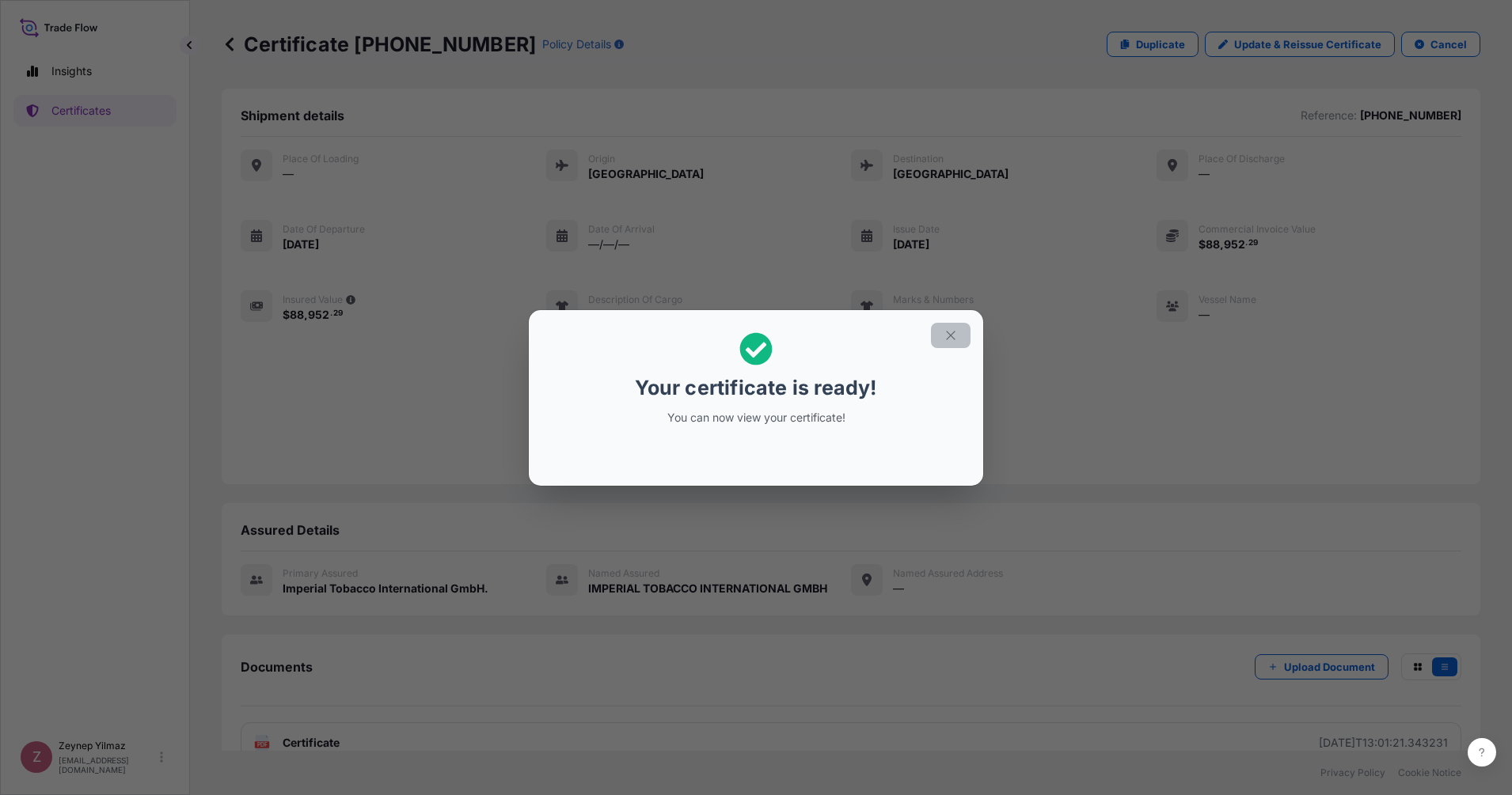
click at [949, 330] on icon "button" at bounding box center [950, 335] width 14 height 14
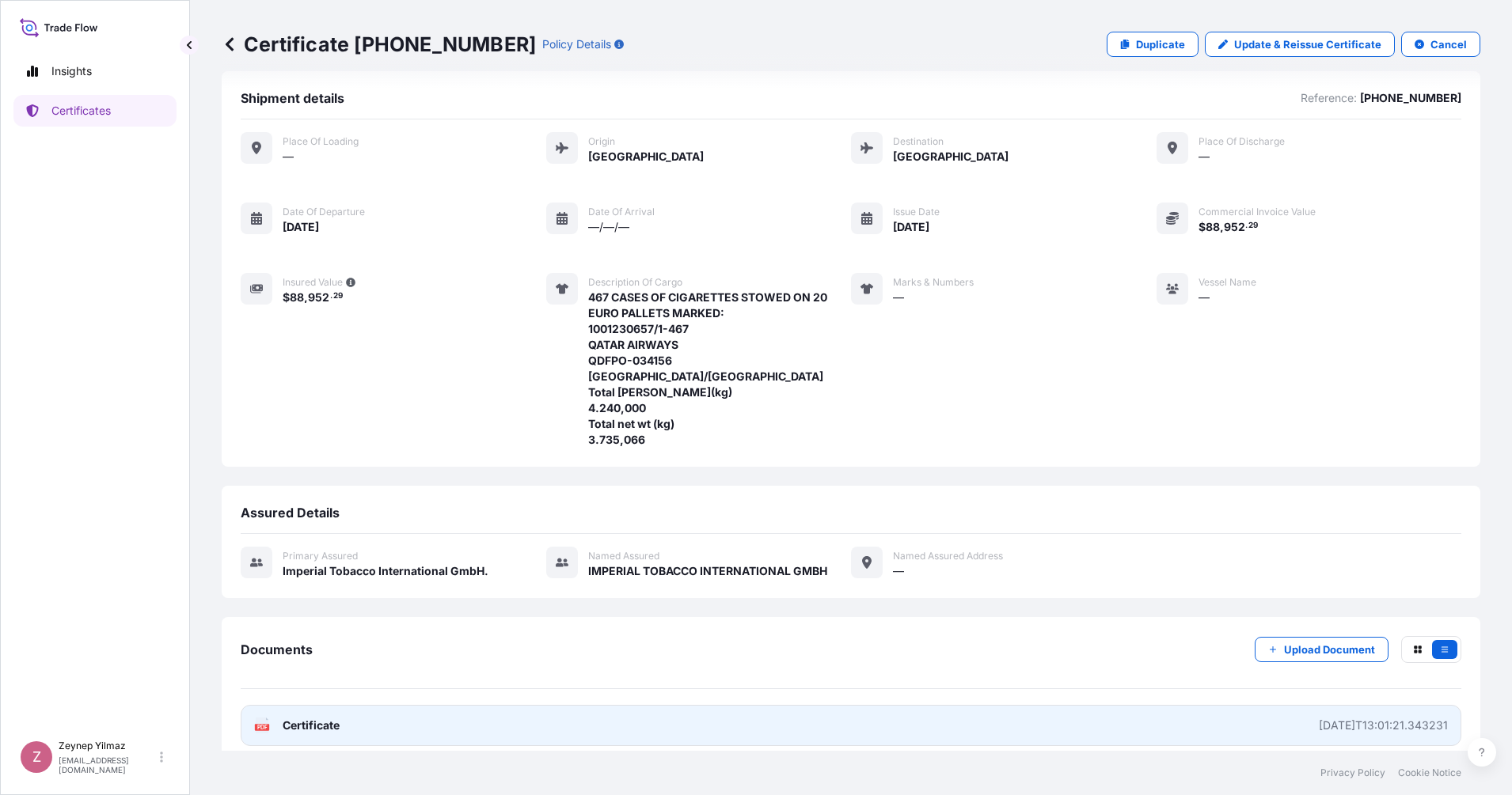
scroll to position [32, 0]
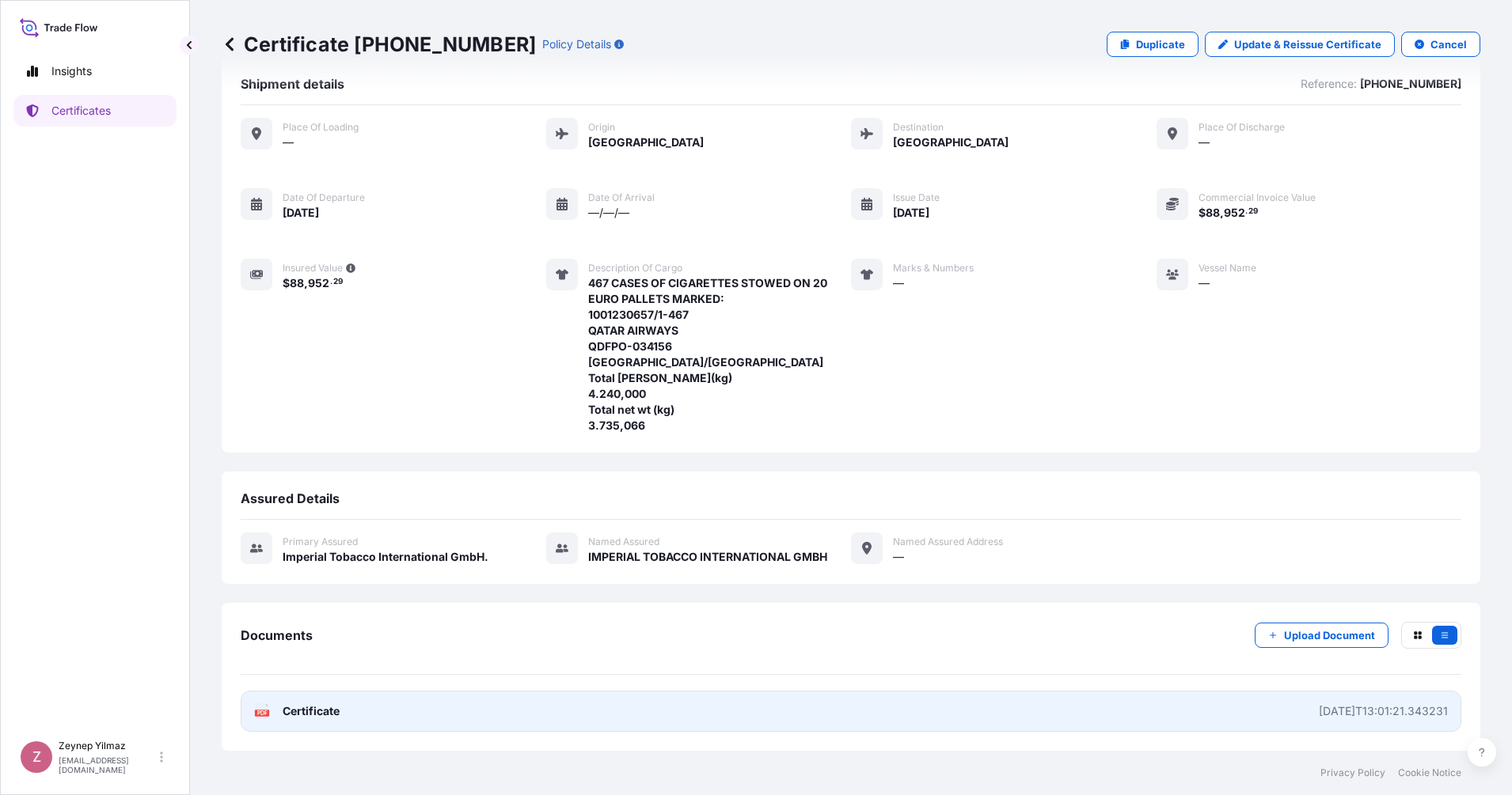
click at [386, 714] on link "PDF Certificate [DATE]T13:01:21.343231" at bounding box center [850, 711] width 1221 height 41
